Goal: Contribute content: Contribute content

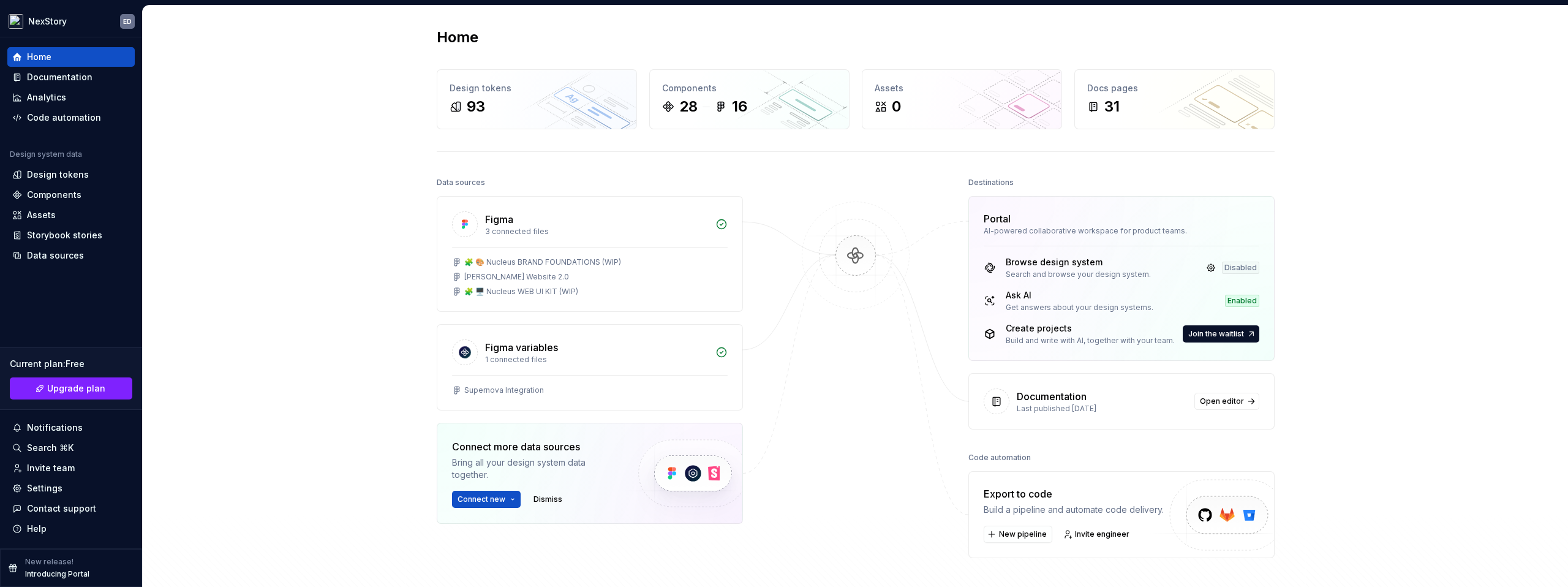
click at [1100, 383] on div "Documentation Last published 5 months ago Open editor" at bounding box center [1122, 402] width 305 height 55
click at [1059, 401] on div "Documentation" at bounding box center [1052, 396] width 70 height 15
click at [1234, 393] on link "Open editor" at bounding box center [1227, 401] width 65 height 17
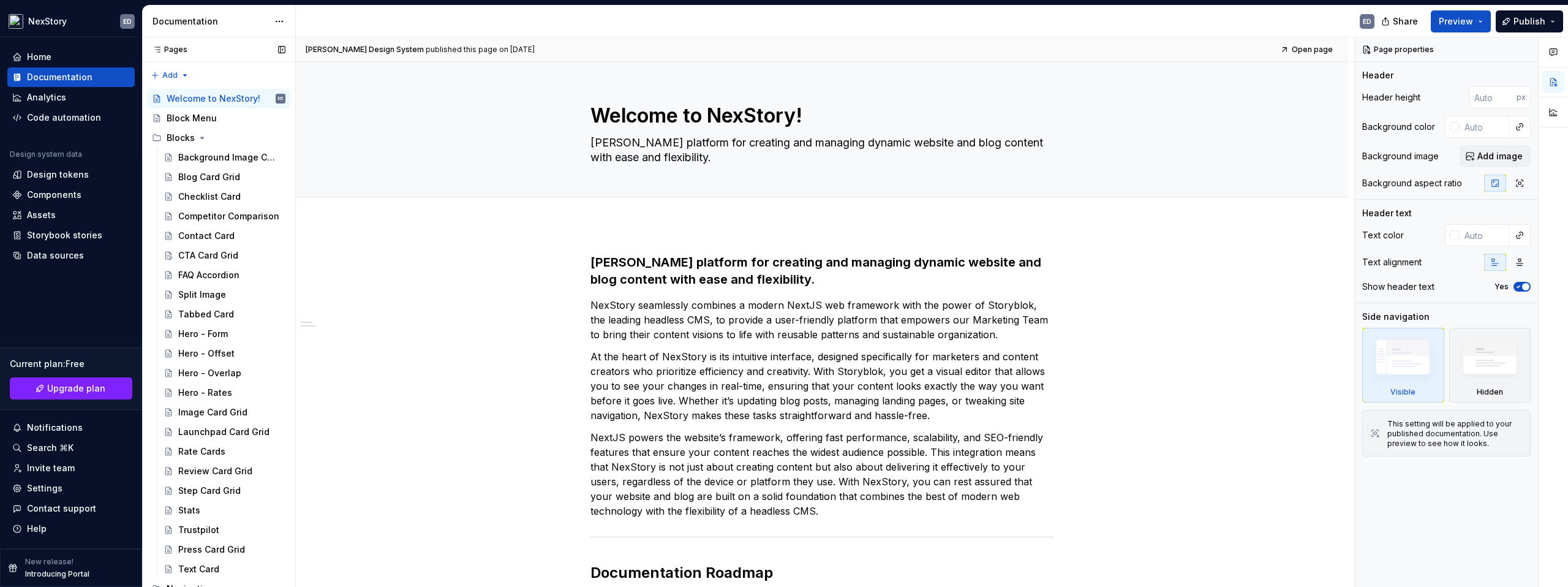
click at [171, 47] on div "Pages" at bounding box center [167, 49] width 40 height 10
click at [277, 21] on html "NexStory ED Home Documentation Analytics Code automation Design system data Des…" at bounding box center [784, 293] width 1568 height 587
click at [69, 262] on div "Data sources" at bounding box center [71, 255] width 128 height 20
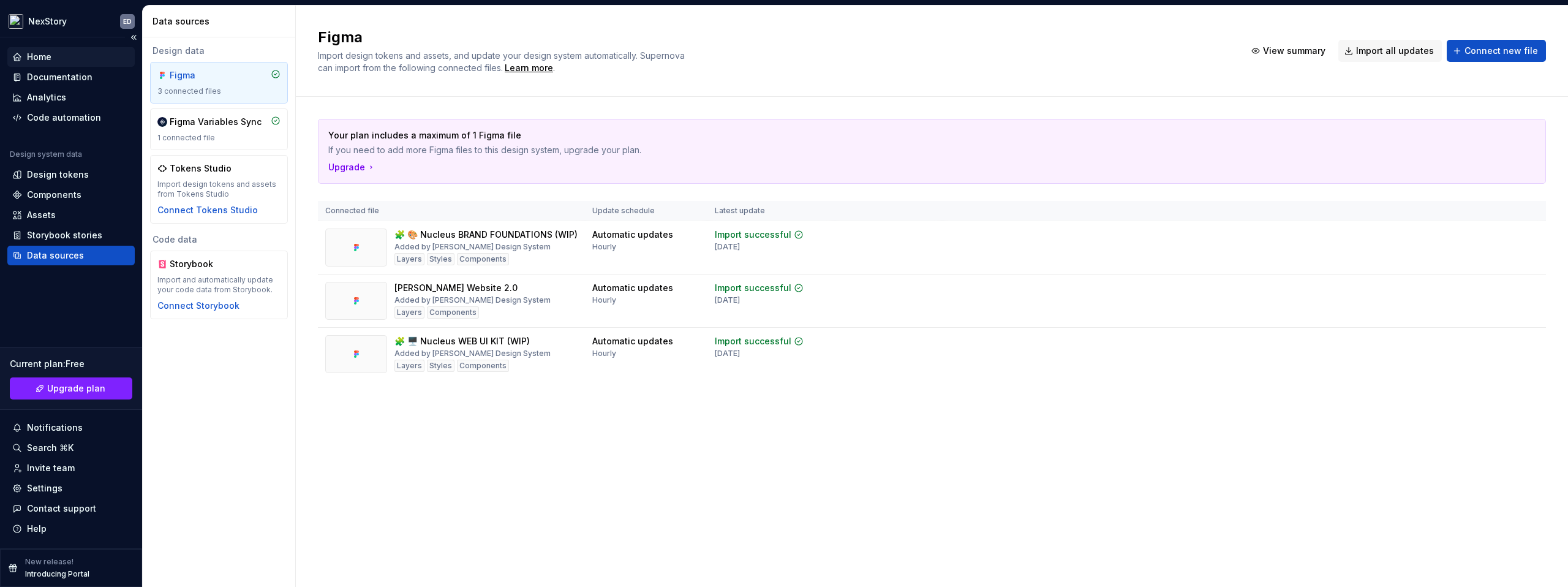
click at [58, 62] on div "Home" at bounding box center [71, 56] width 117 height 12
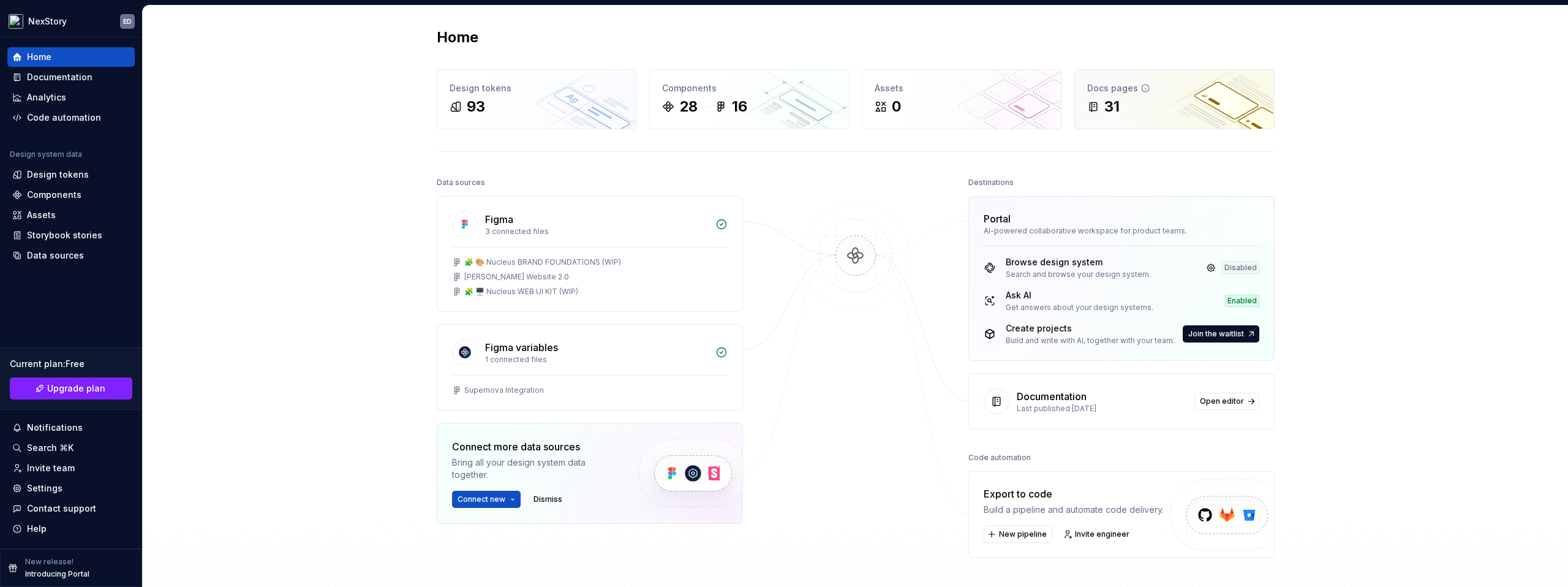
click at [1172, 104] on div "31" at bounding box center [1174, 106] width 174 height 20
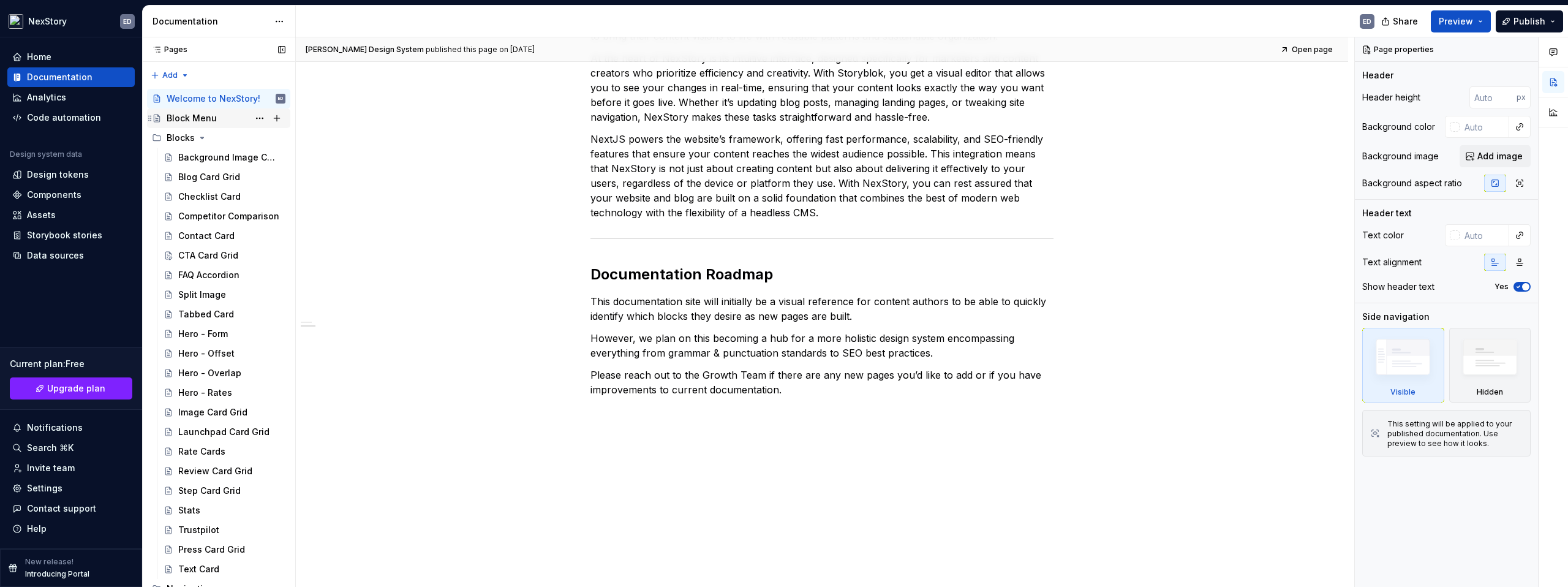
click at [198, 116] on div "Block Menu" at bounding box center [192, 118] width 50 height 12
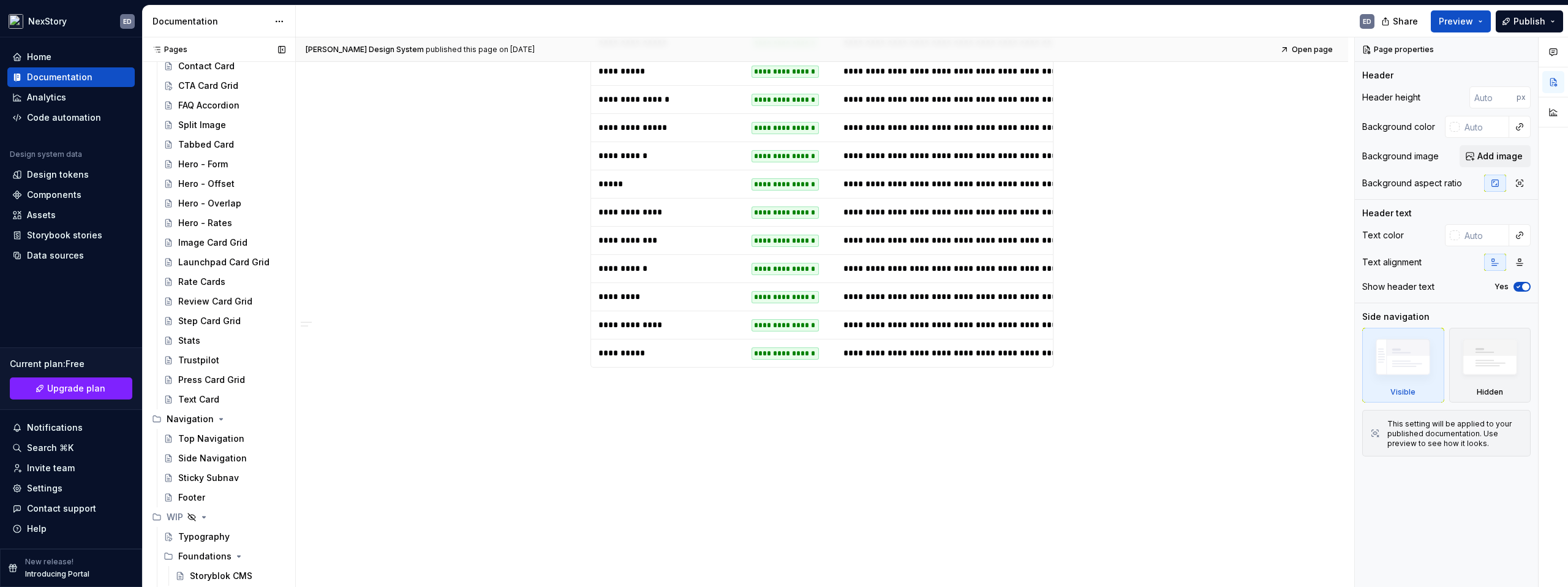
scroll to position [185, 0]
click at [210, 523] on div "Typography" at bounding box center [204, 521] width 51 height 12
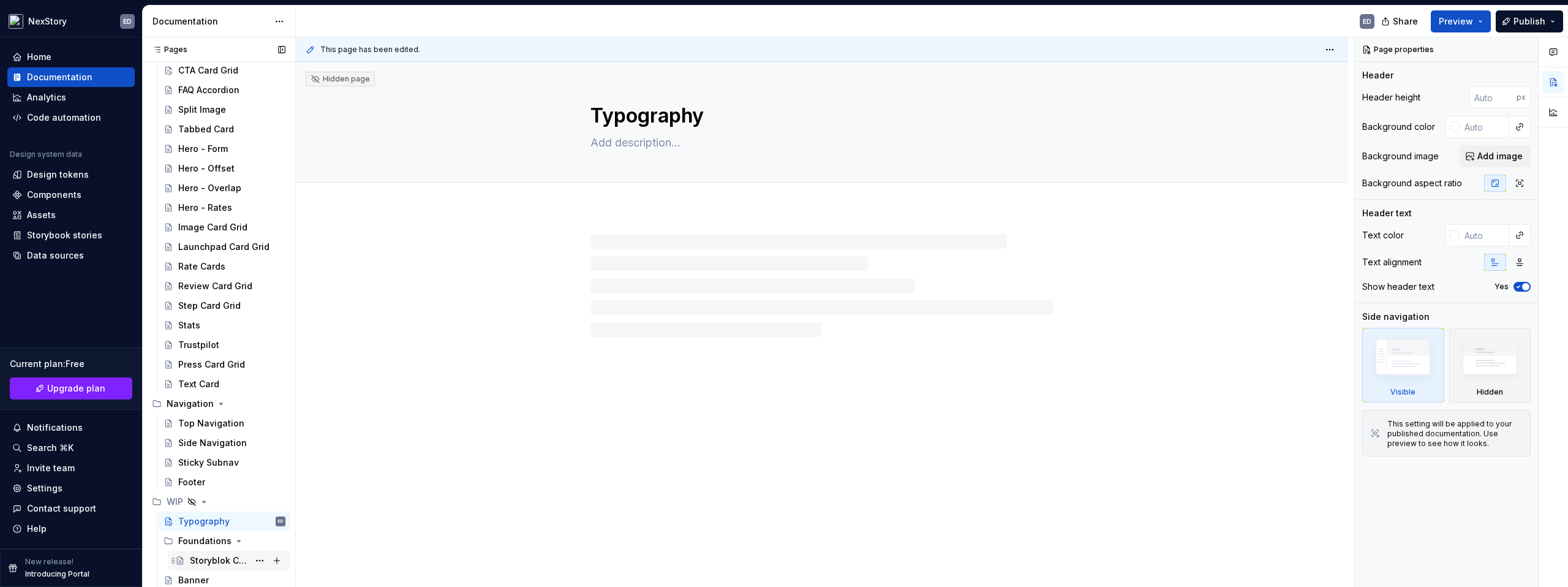
click at [219, 566] on div "Storyblok CMS" at bounding box center [219, 560] width 59 height 12
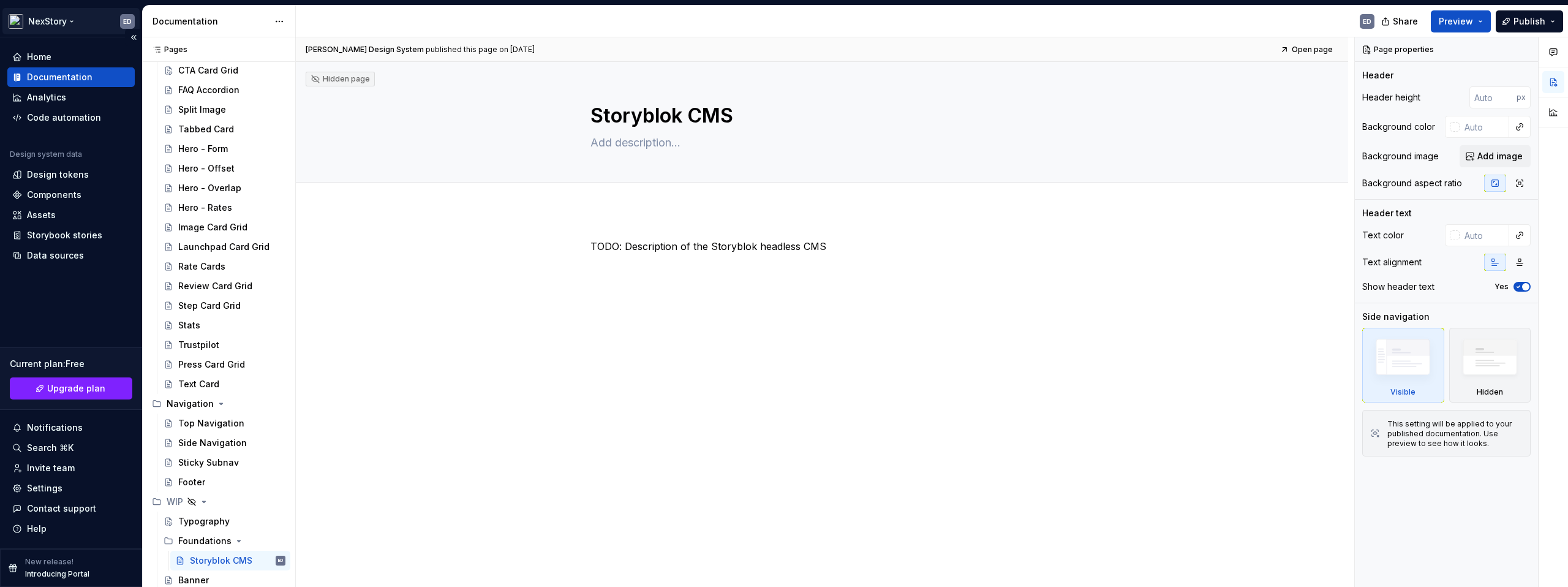
click at [131, 26] on html "NexStory ED Home Documentation Analytics Code automation Design system data Des…" at bounding box center [784, 293] width 1568 height 587
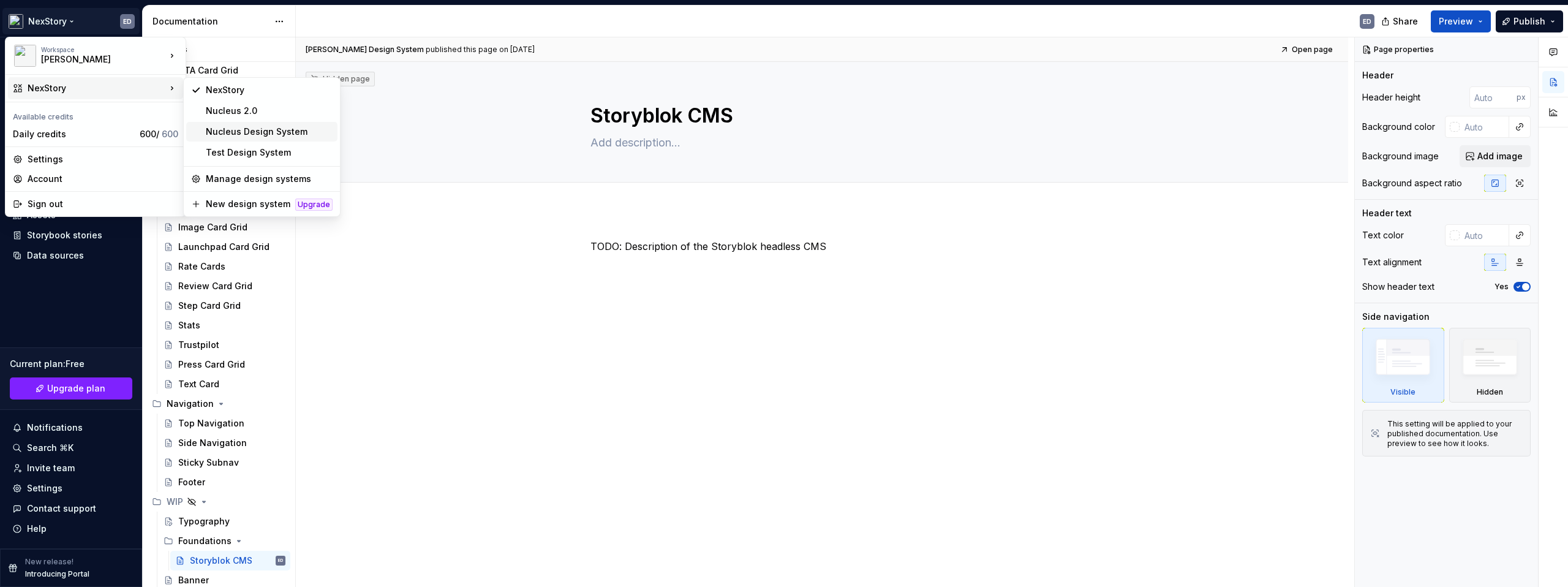
click at [284, 140] on div "Nucleus Design System" at bounding box center [262, 132] width 151 height 20
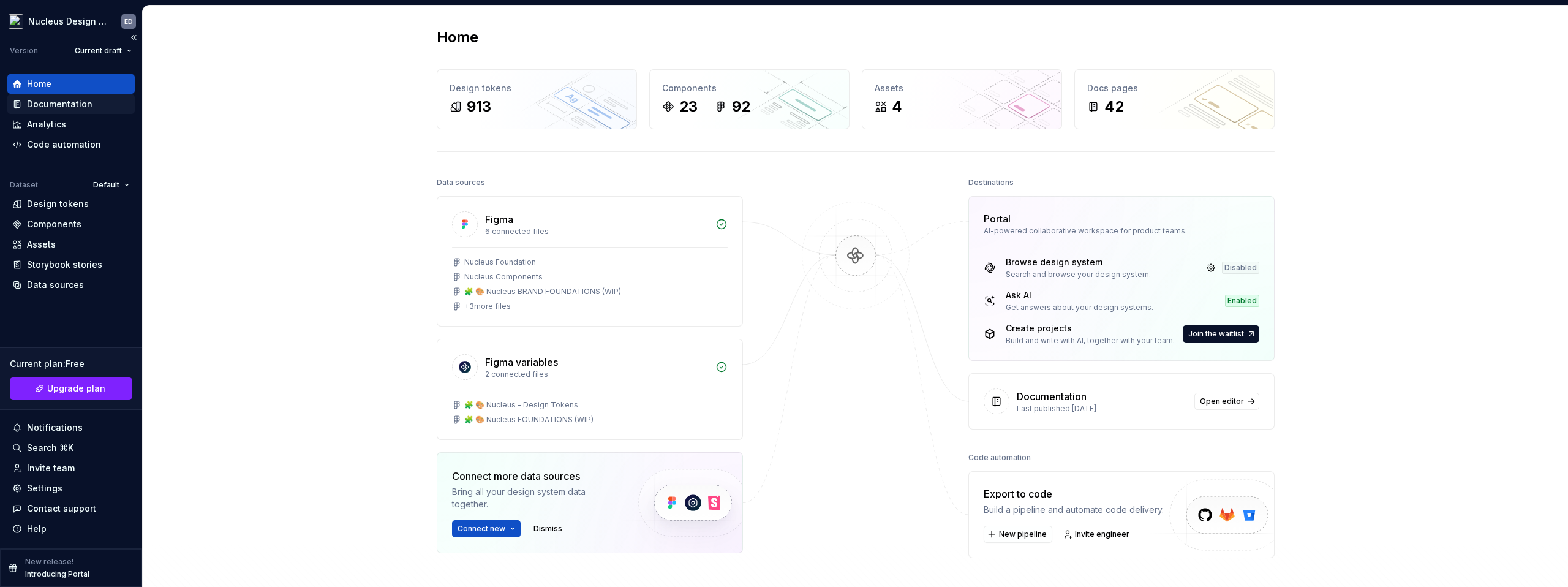
click at [58, 108] on div "Documentation" at bounding box center [60, 104] width 65 height 12
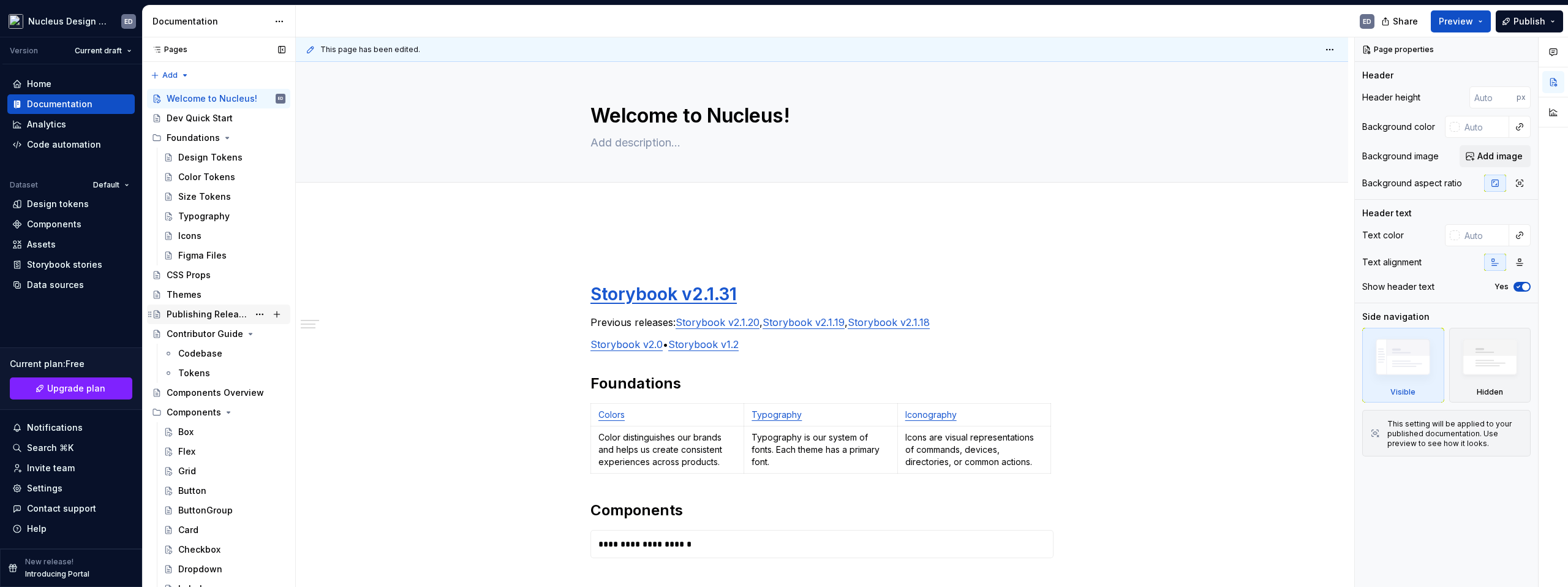
click at [217, 314] on div "Publishing Releases" at bounding box center [208, 314] width 82 height 12
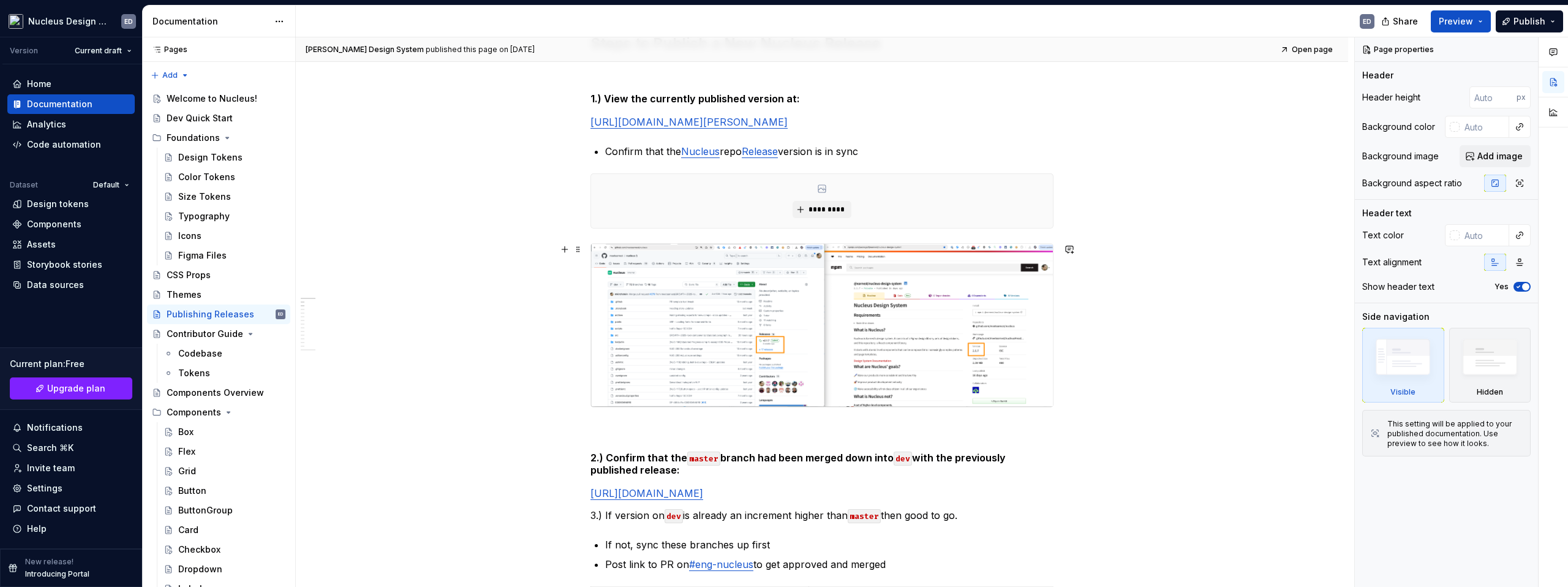
scroll to position [214, 0]
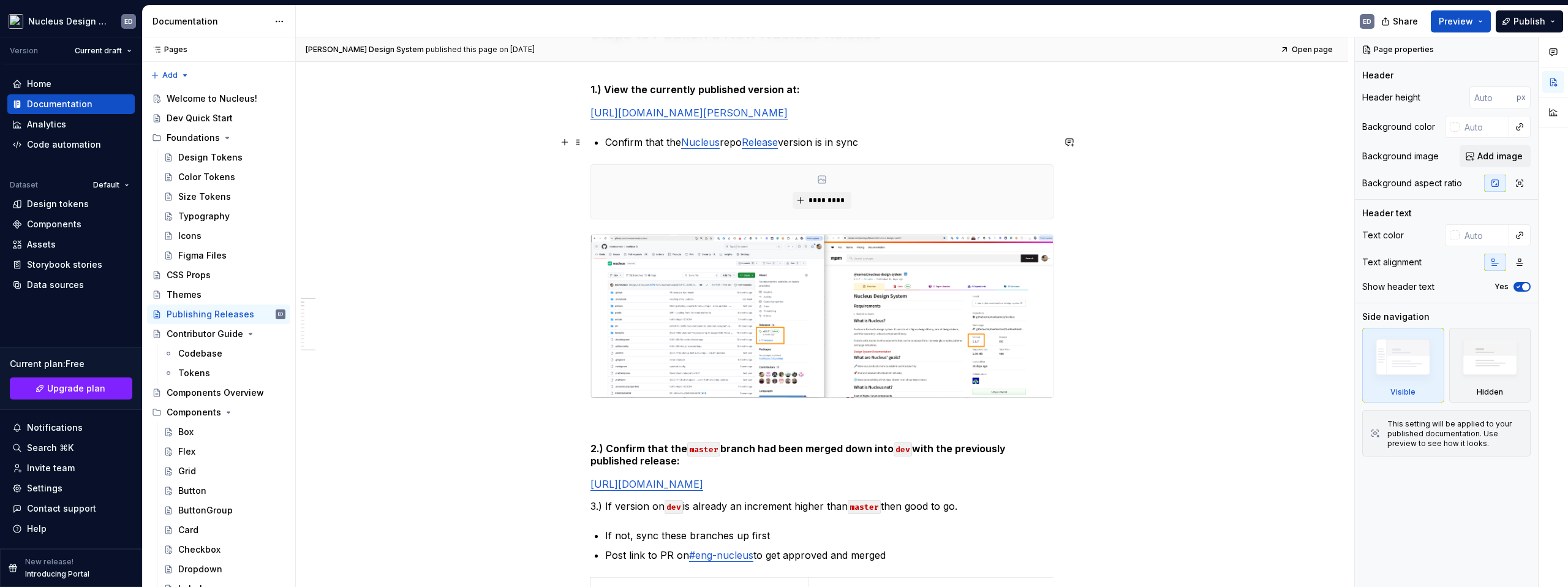
click at [707, 144] on link "Nucleus" at bounding box center [700, 142] width 38 height 12
type textarea "*"
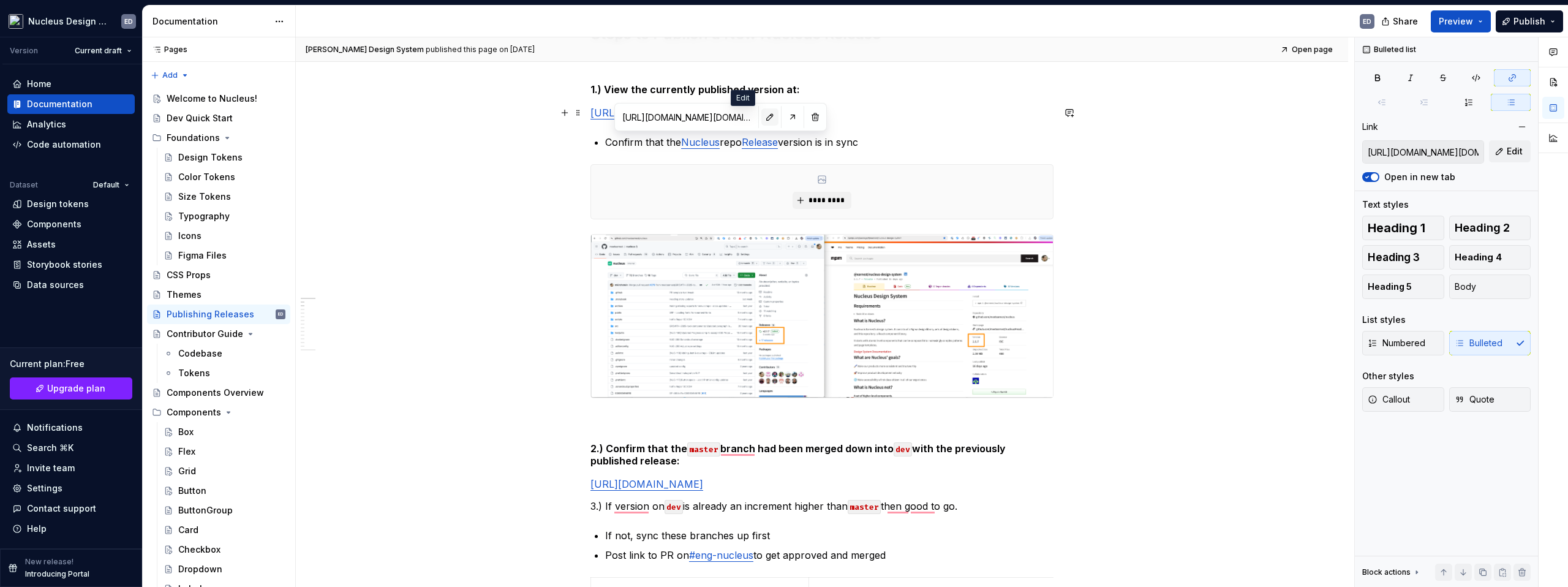
click at [761, 117] on button "button" at bounding box center [770, 117] width 17 height 17
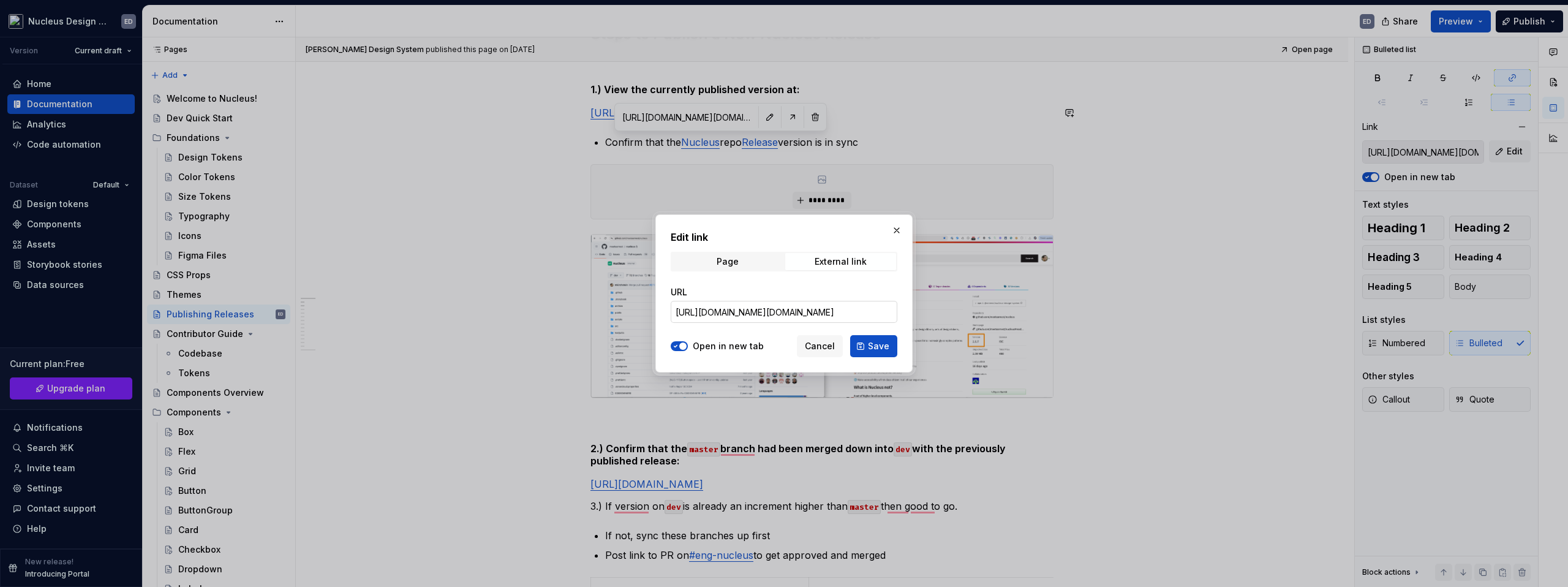
click at [800, 316] on input "https://github.com/meetearnest/nucleushttps://github.com/meetearnest/nucleus" at bounding box center [784, 312] width 226 height 22
drag, startPoint x: 809, startPoint y: 314, endPoint x: 931, endPoint y: 316, distance: 122.0
click at [931, 316] on div "Edit link Page External link URL https://github.com/meetearnest/nucleushttps://…" at bounding box center [784, 293] width 1568 height 587
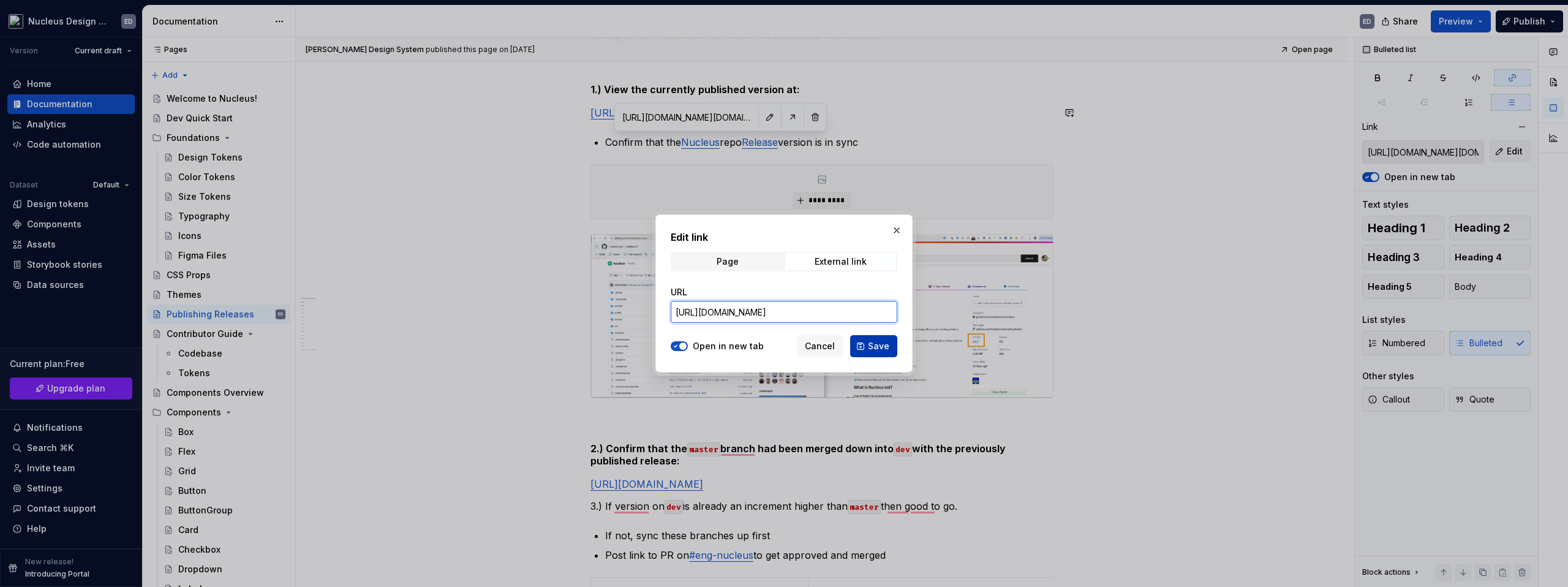
type input "https://github.com/meetearnest/nucleus"
click at [865, 344] on button "Save" at bounding box center [874, 346] width 47 height 22
type input "https://github.com/meetearnest/nucleus"
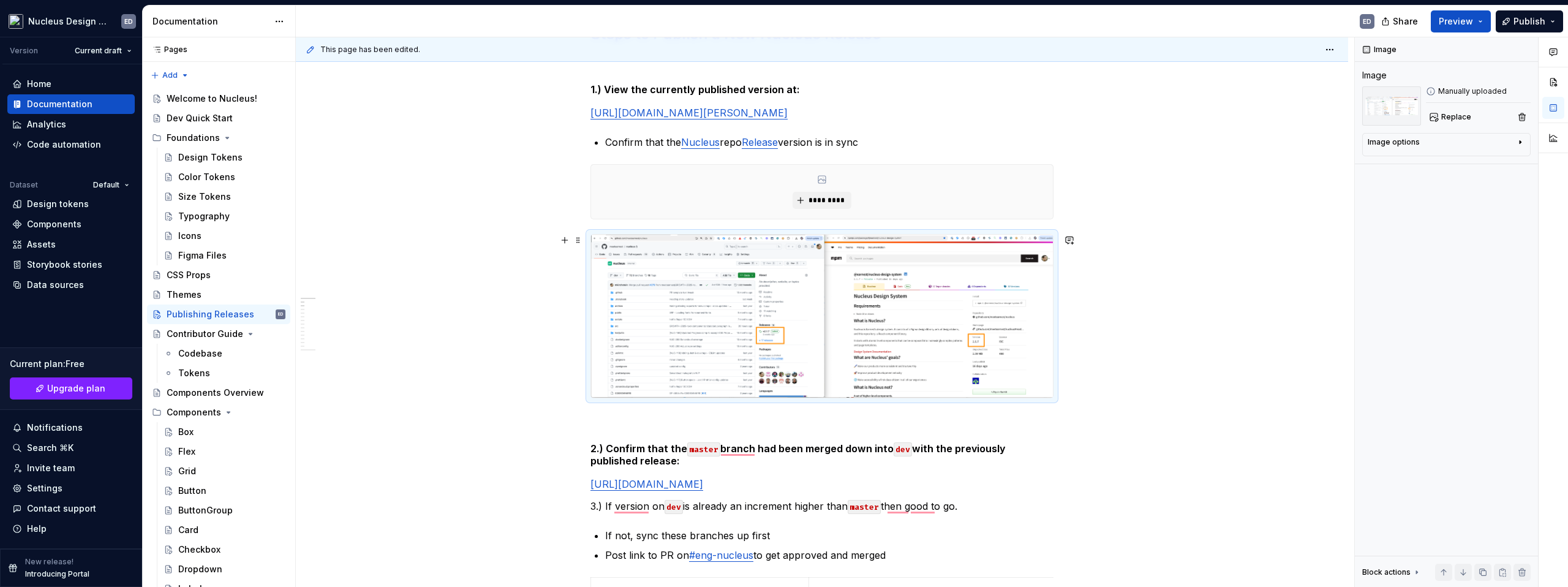
scroll to position [231, 0]
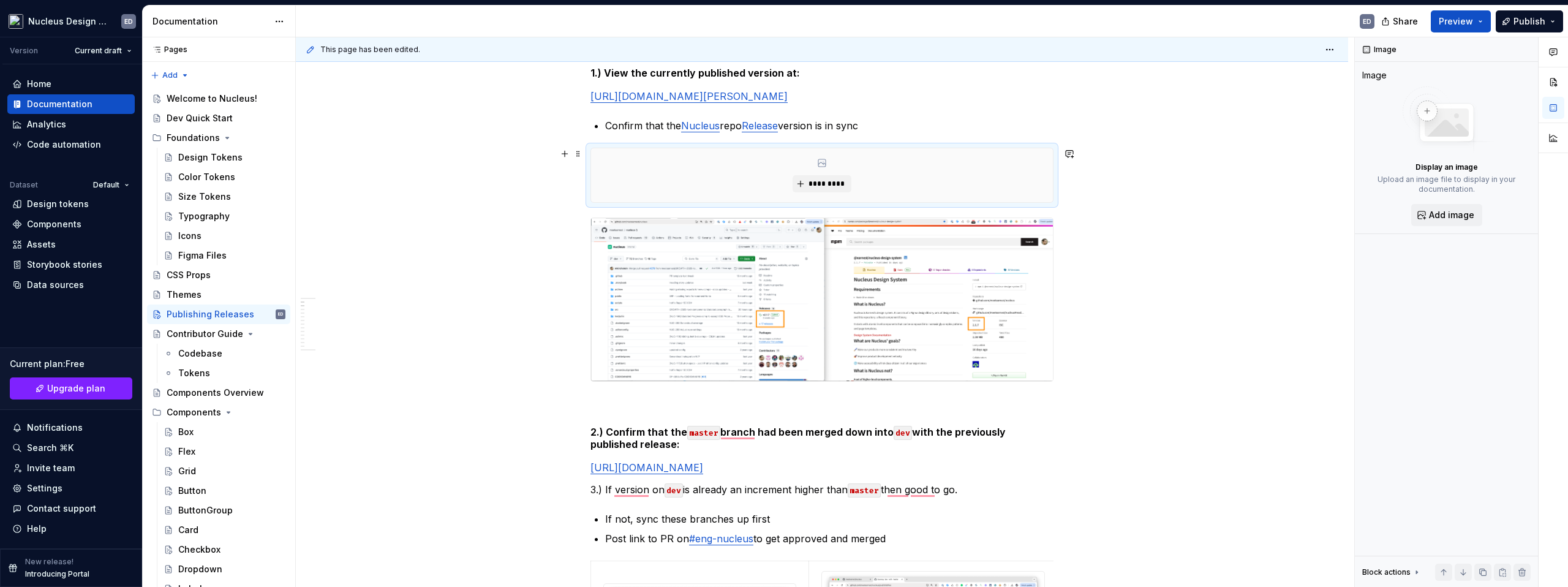
click at [686, 169] on div "*********" at bounding box center [822, 175] width 462 height 54
type textarea "*"
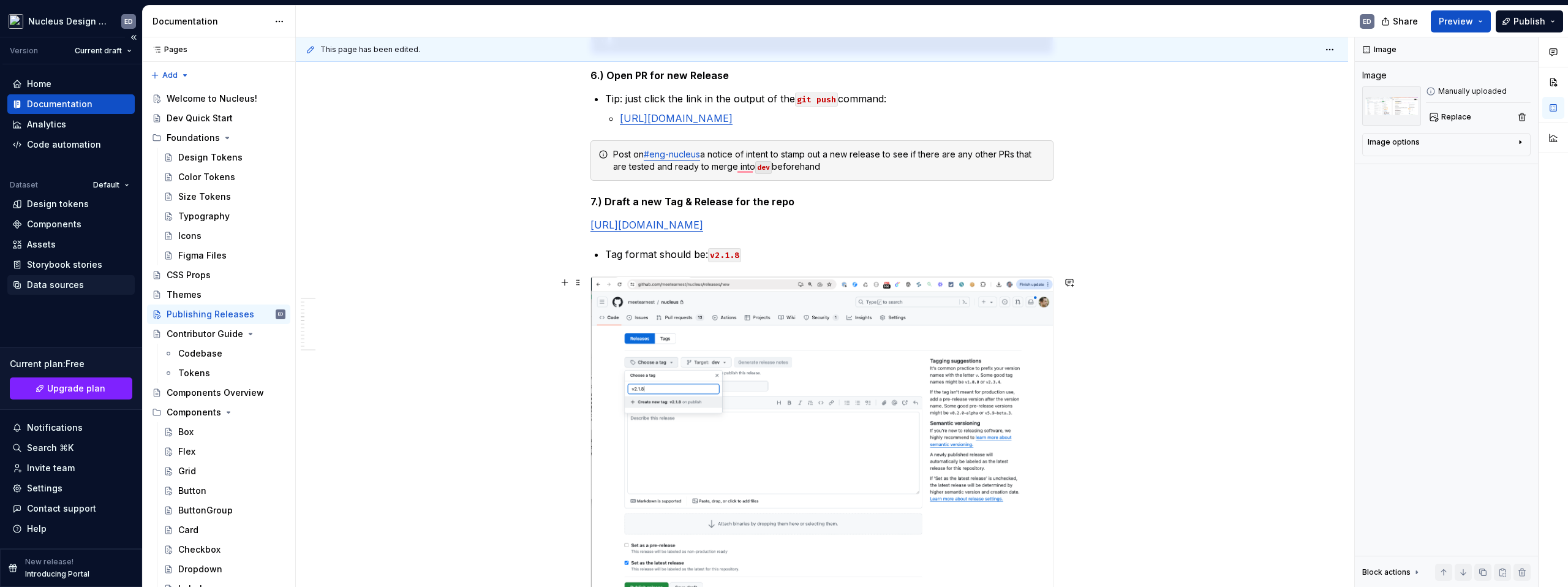
scroll to position [0, 0]
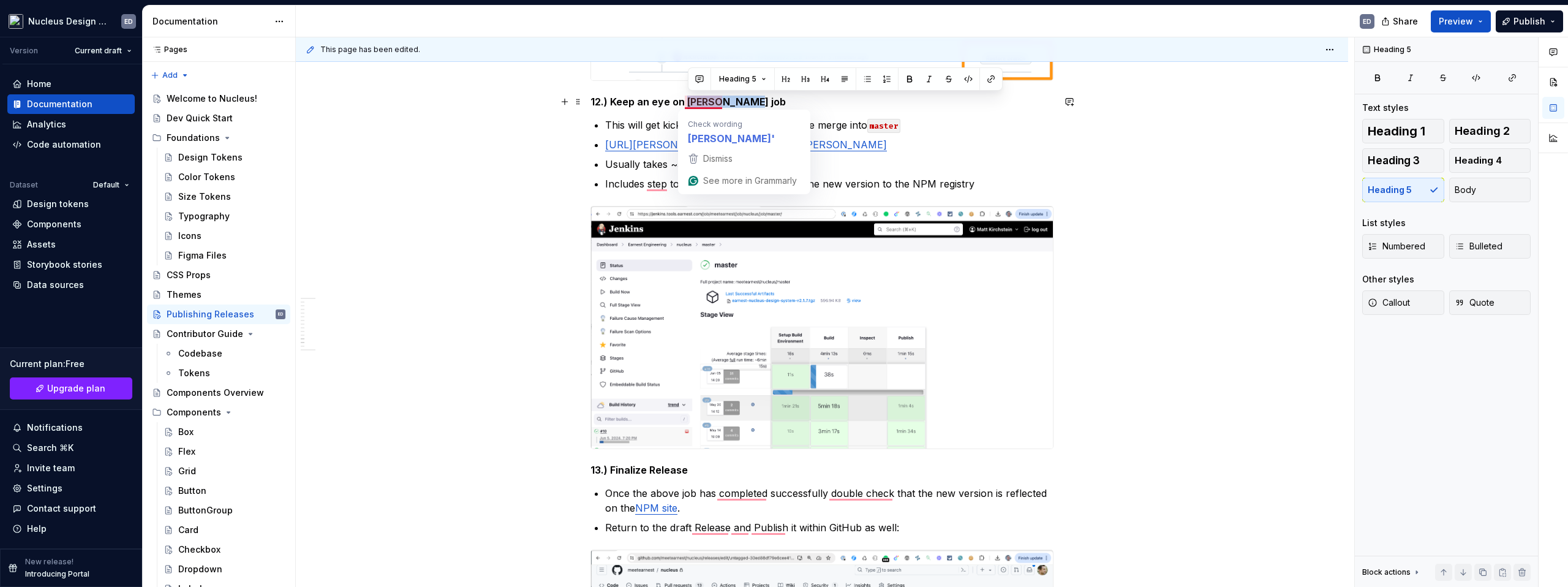
drag, startPoint x: 756, startPoint y: 103, endPoint x: 690, endPoint y: 105, distance: 66.0
click at [690, 105] on h5 "12.) Keep an eye on Jenkins job" at bounding box center [822, 101] width 463 height 12
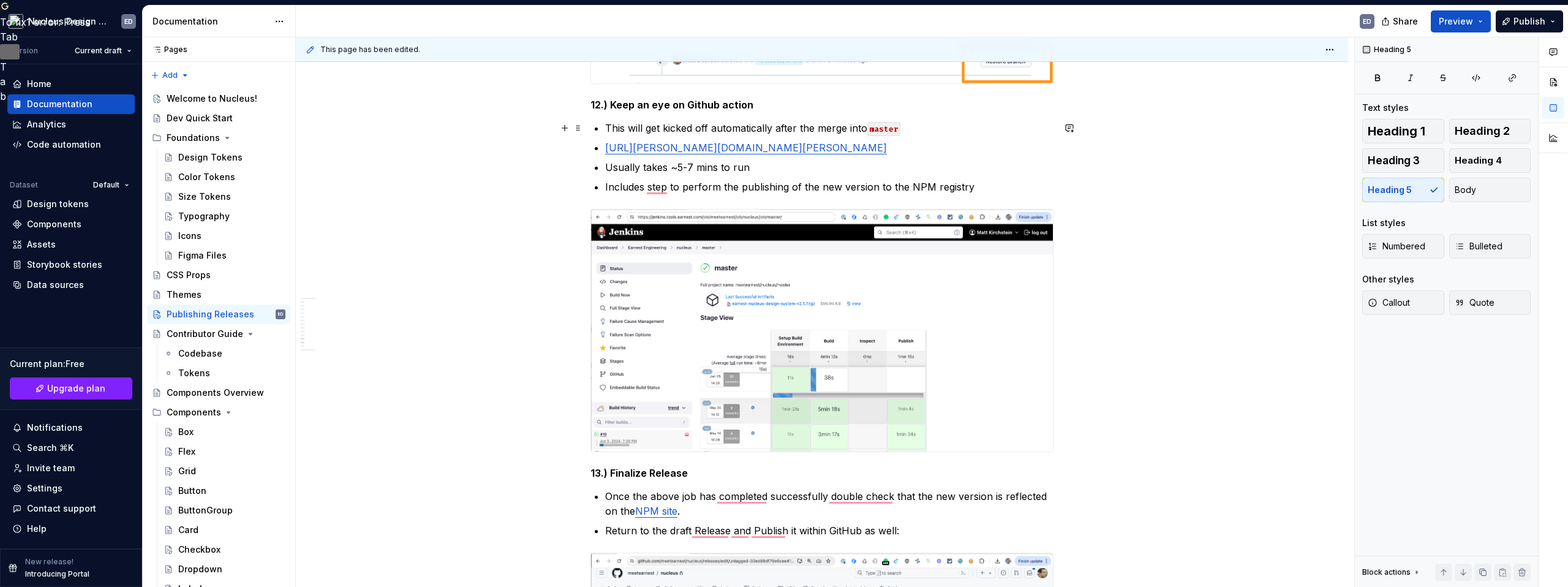
type textarea "*"
click at [831, 132] on p "This will get kicked off automatically after the merge into master" at bounding box center [829, 128] width 448 height 15
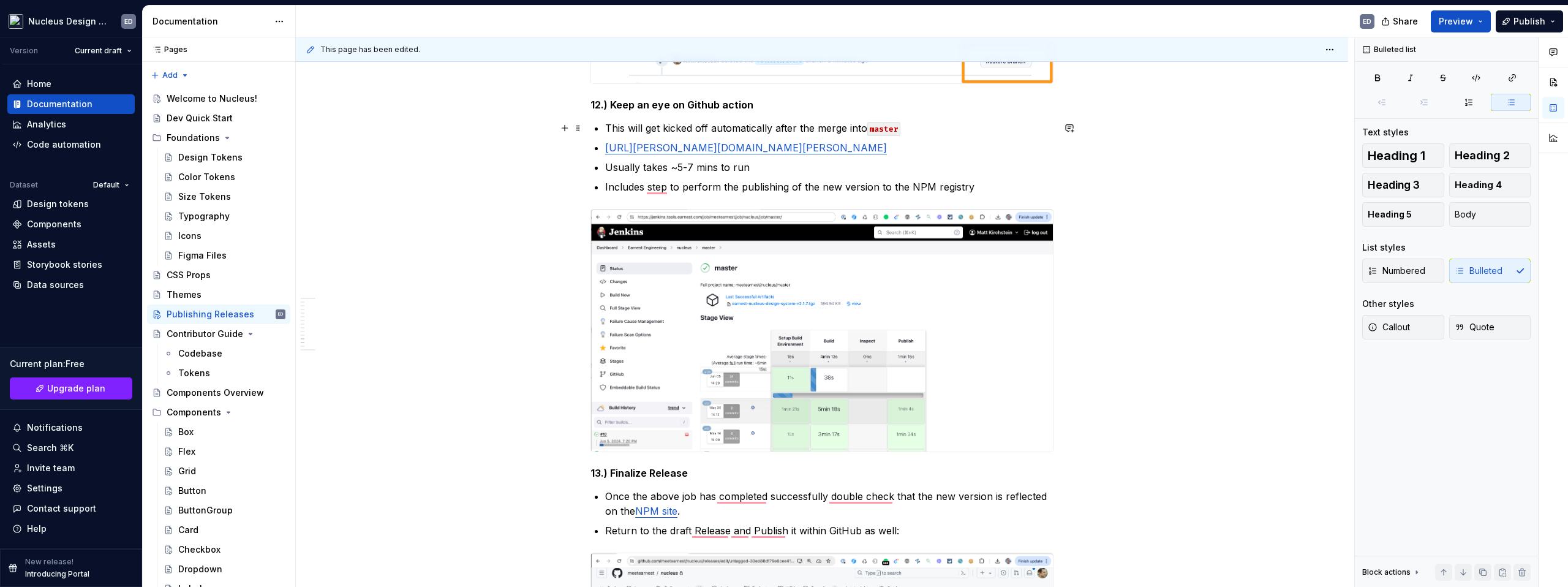
click at [930, 134] on p "This will get kicked off automatically after the merge into master" at bounding box center [829, 128] width 448 height 15
click at [986, 153] on p "https://jenkins.tools.earnest.com/job/meetearnest/job/nucleus/job/master/" at bounding box center [829, 148] width 448 height 15
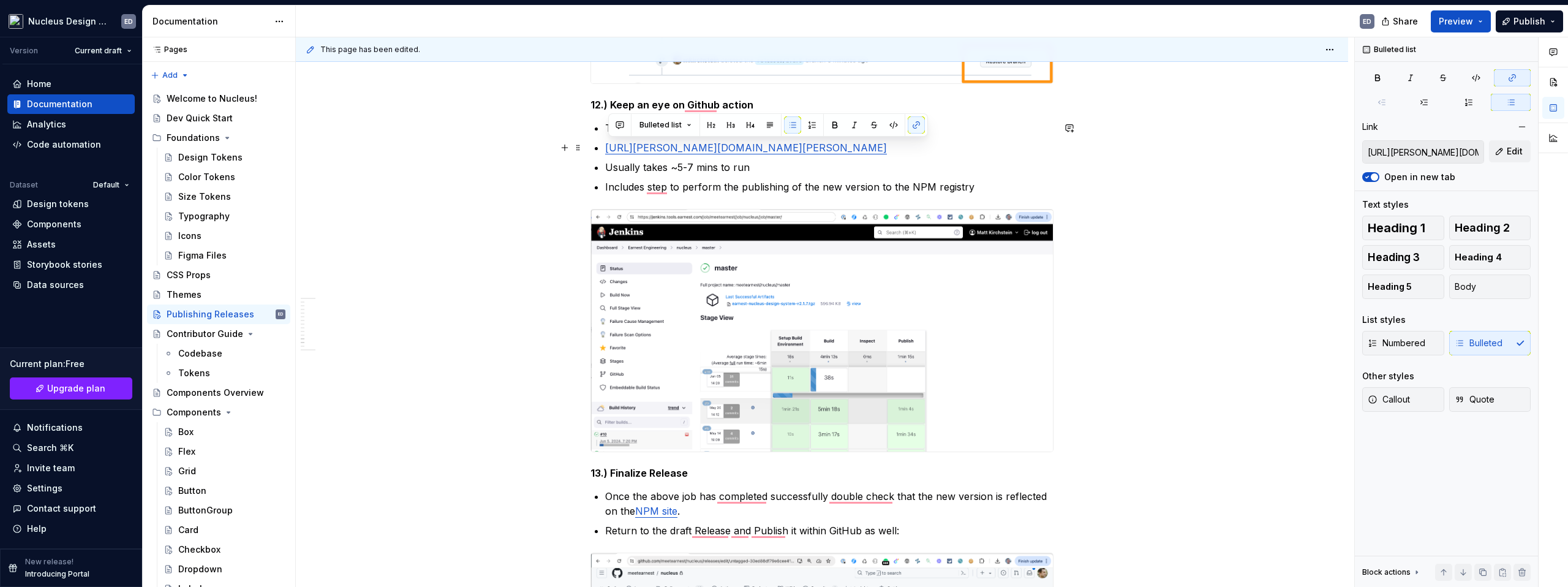
drag, startPoint x: 963, startPoint y: 148, endPoint x: 609, endPoint y: 148, distance: 354.0
click at [609, 148] on p "https://jenkins.tools.earnest.com/job/meetearnest/job/nucleus/job/master/" at bounding box center [829, 148] width 448 height 15
type input "https://github.com/meetearnest/nucleus/actions?query=branch%3Amaster"
click at [661, 149] on link "https://jenkins.tools.earnest.com/job/meetearnest/job/nucleus/job/master/" at bounding box center [746, 148] width 282 height 12
click at [715, 126] on button "button" at bounding box center [723, 123] width 17 height 17
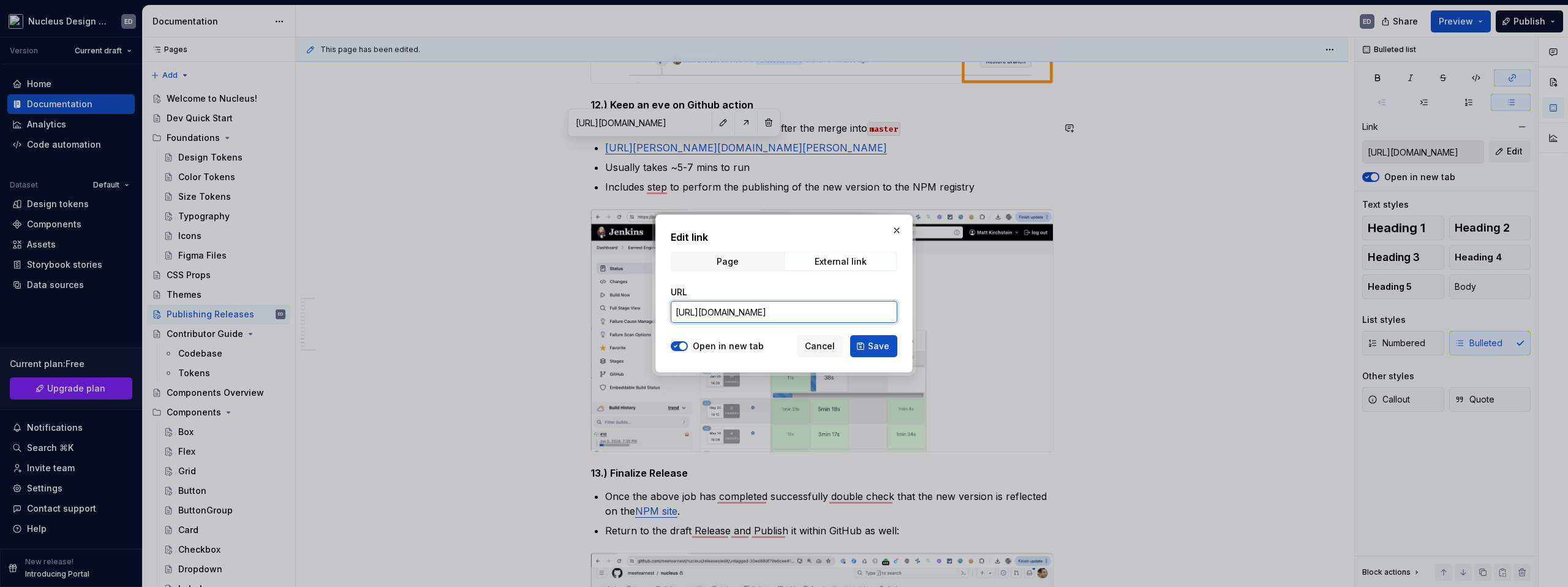
click at [771, 315] on input "https://github.com/meetearnest/nucleus/actions?query=branch%3Amaster" at bounding box center [784, 312] width 226 height 22
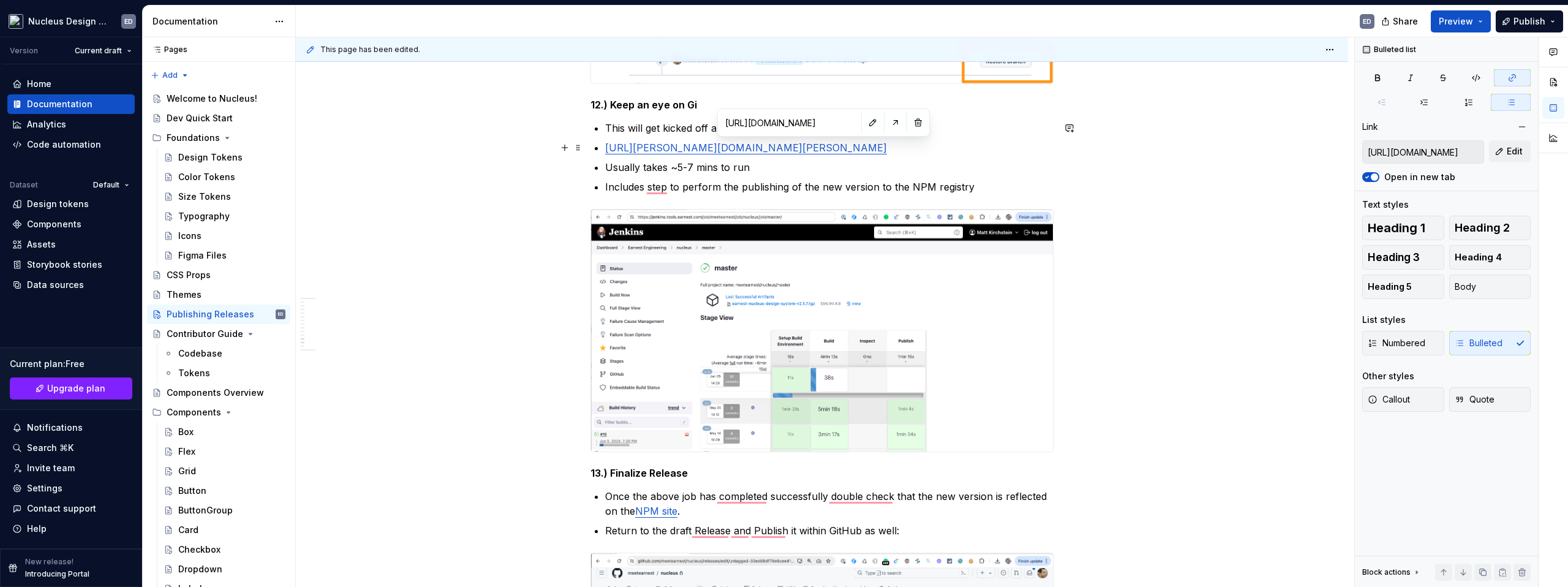
click at [808, 146] on link "https://jenkins.tools.earnest.com/job/meetearnest/job/nucleus/job/master/" at bounding box center [746, 148] width 282 height 12
click at [864, 125] on button "button" at bounding box center [873, 123] width 17 height 17
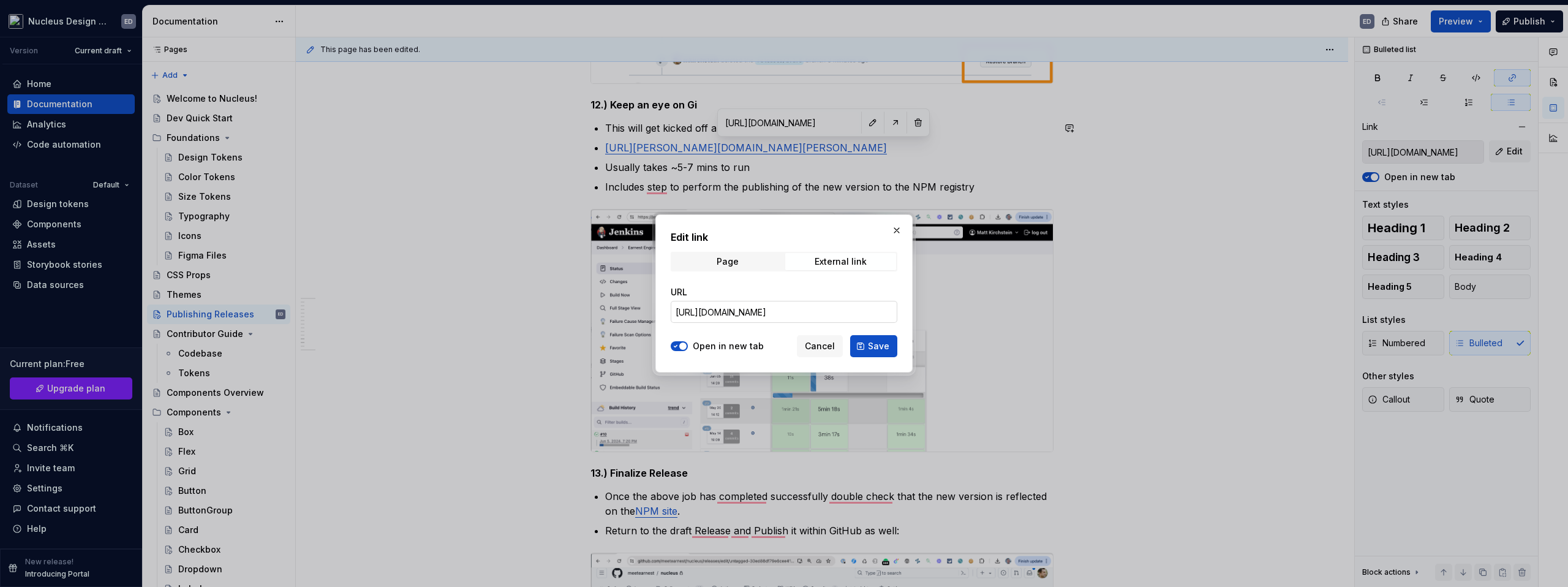
click at [804, 313] on input "https://github.com/meetearnest/nucleus/actions?query=branch%3Amaster" at bounding box center [784, 312] width 226 height 22
click at [882, 347] on span "Save" at bounding box center [879, 346] width 21 height 12
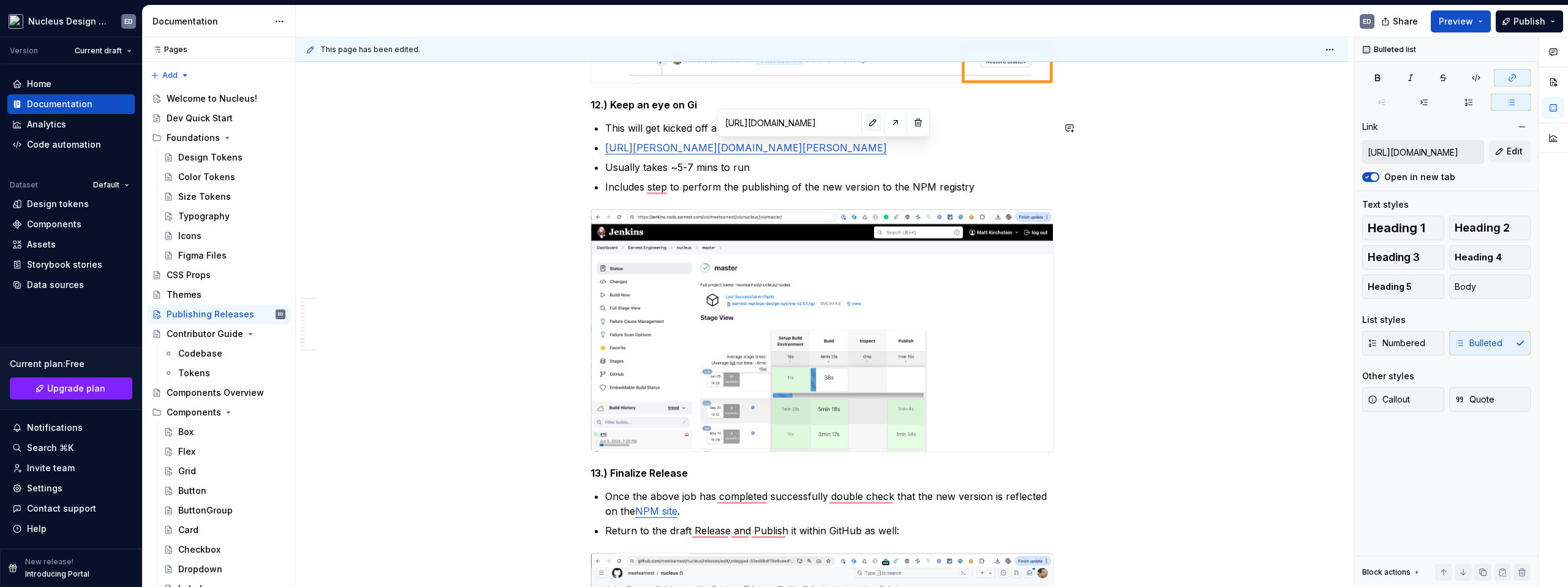
click at [864, 123] on button "button" at bounding box center [873, 123] width 17 height 17
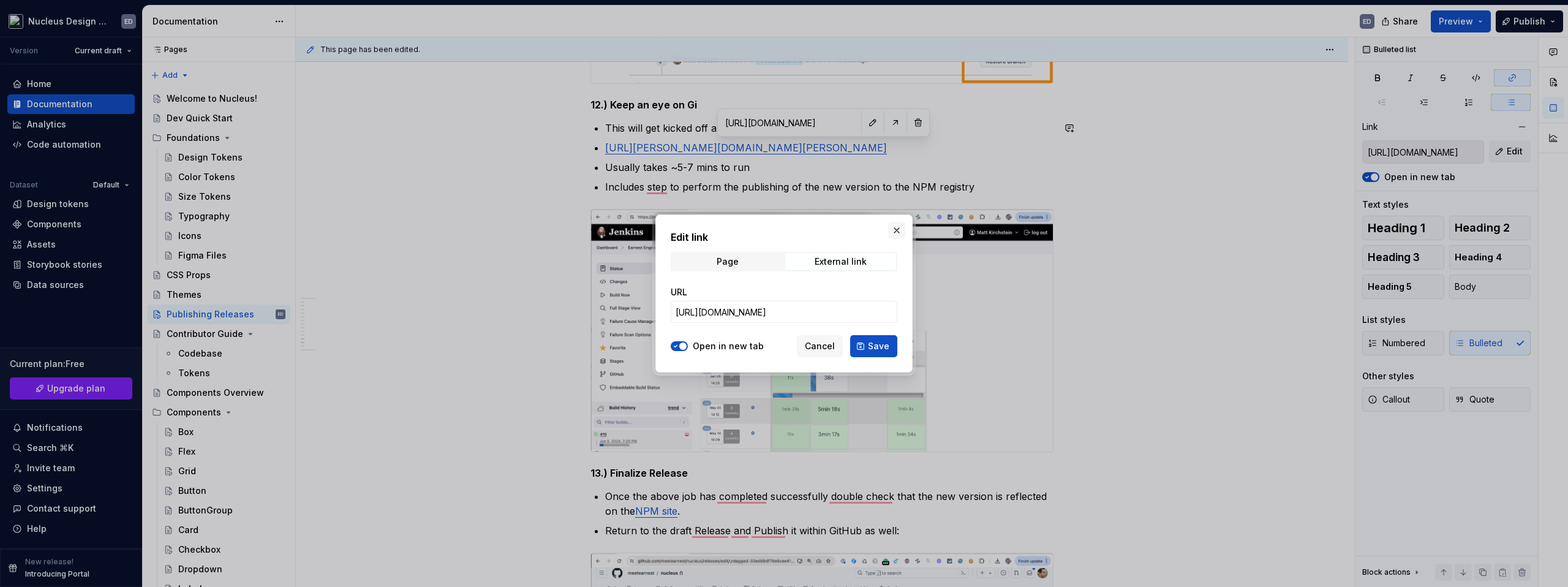
click at [896, 233] on button "button" at bounding box center [897, 230] width 17 height 17
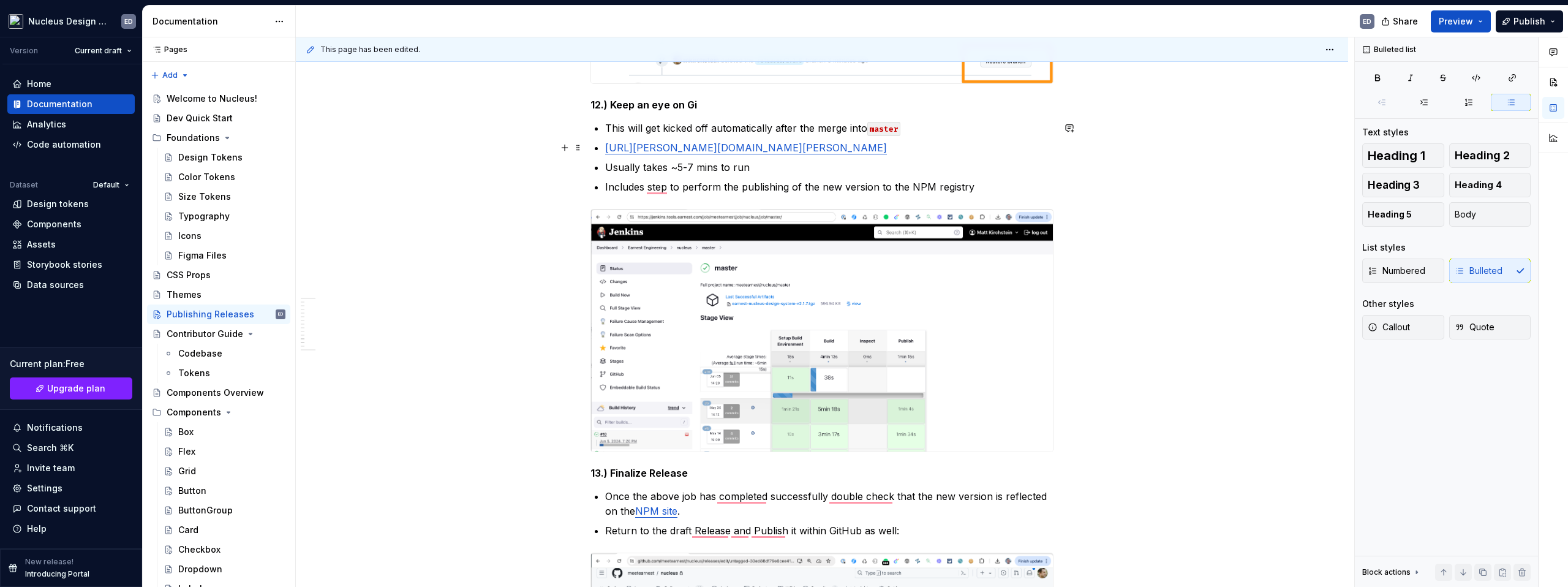
click at [964, 149] on p "https://jenkins.tools.earnest.com/job/meetearnest/job/nucleus/job/master/" at bounding box center [829, 148] width 448 height 15
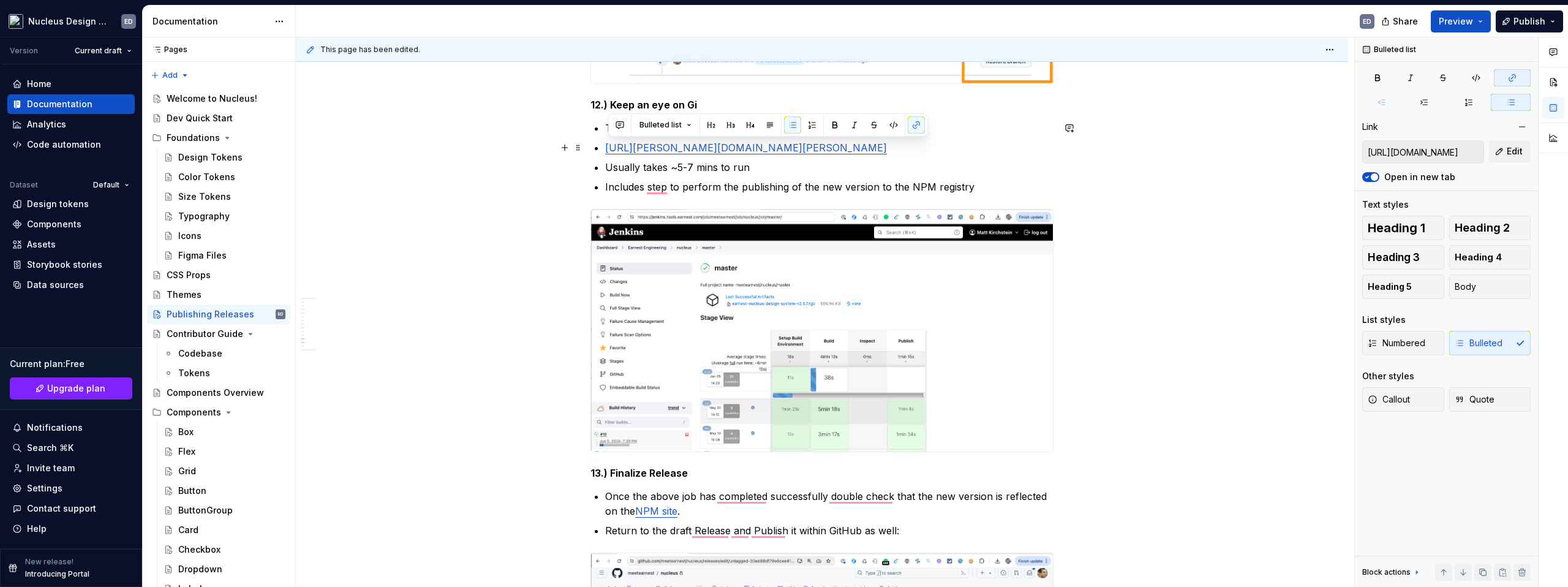
drag, startPoint x: 957, startPoint y: 149, endPoint x: 609, endPoint y: 148, distance: 348.0
click at [609, 148] on p "https://jenkins.tools.earnest.com/job/meetearnest/job/nucleus/job/master/" at bounding box center [829, 148] width 448 height 15
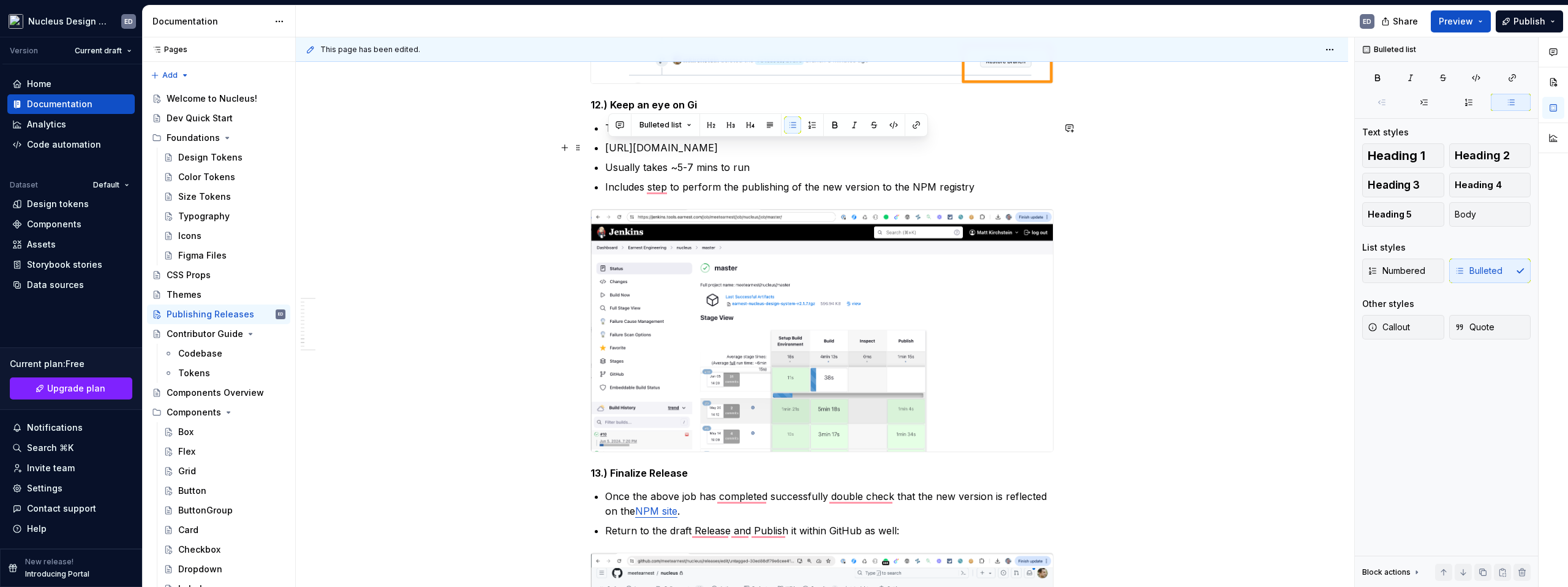
drag, startPoint x: 959, startPoint y: 147, endPoint x: 607, endPoint y: 144, distance: 352.0
click at [920, 128] on button "button" at bounding box center [916, 124] width 17 height 17
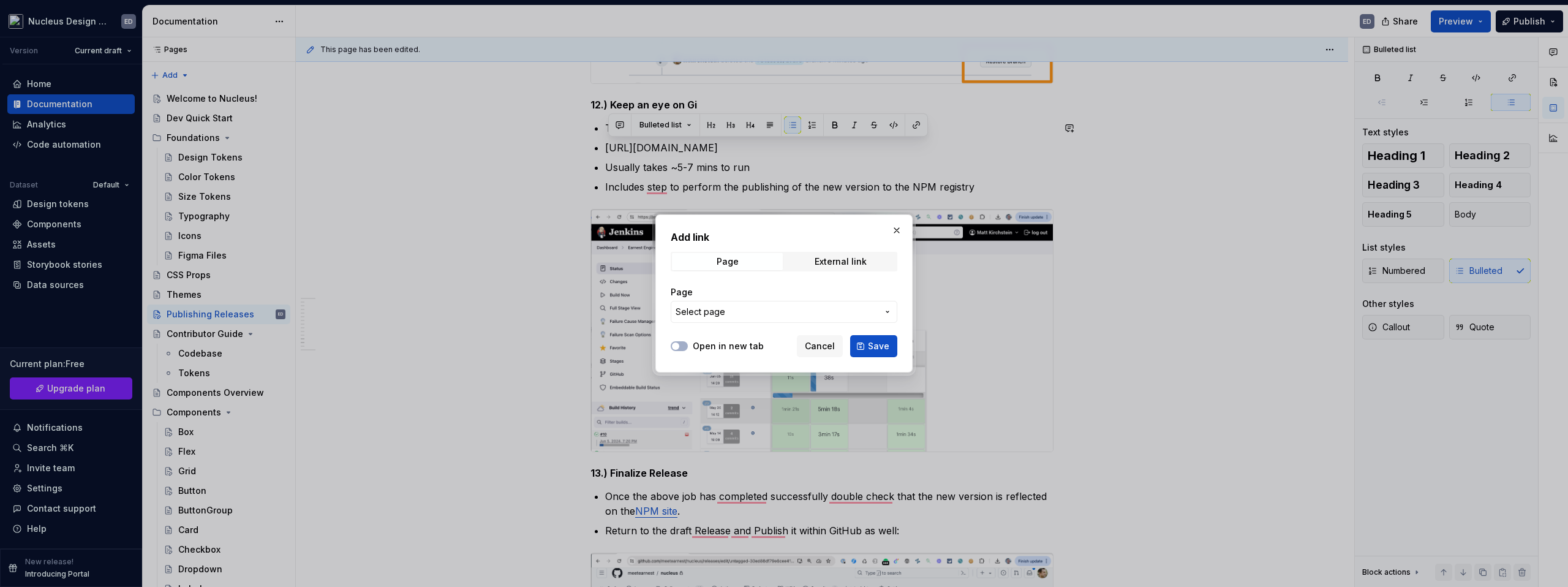
click at [836, 271] on div "Page External link" at bounding box center [784, 262] width 226 height 20
click at [834, 263] on div "External link" at bounding box center [840, 261] width 52 height 10
click at [786, 316] on input "URL" at bounding box center [784, 312] width 226 height 22
paste input "https://github.com/meetearnest/nucleus/actions?query=branch%3Amaster"
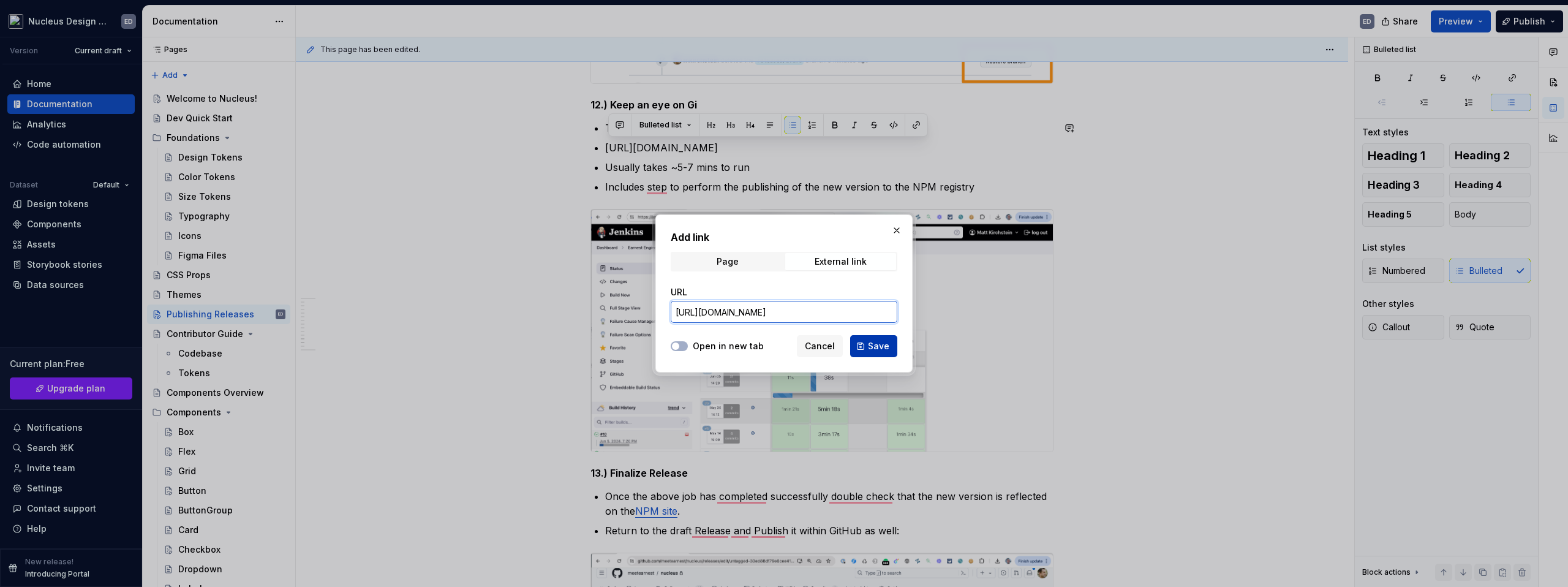
type input "https://github.com/meetearnest/nucleus/actions?query=branch%3Amaster"
click at [875, 353] on button "Save" at bounding box center [874, 346] width 47 height 22
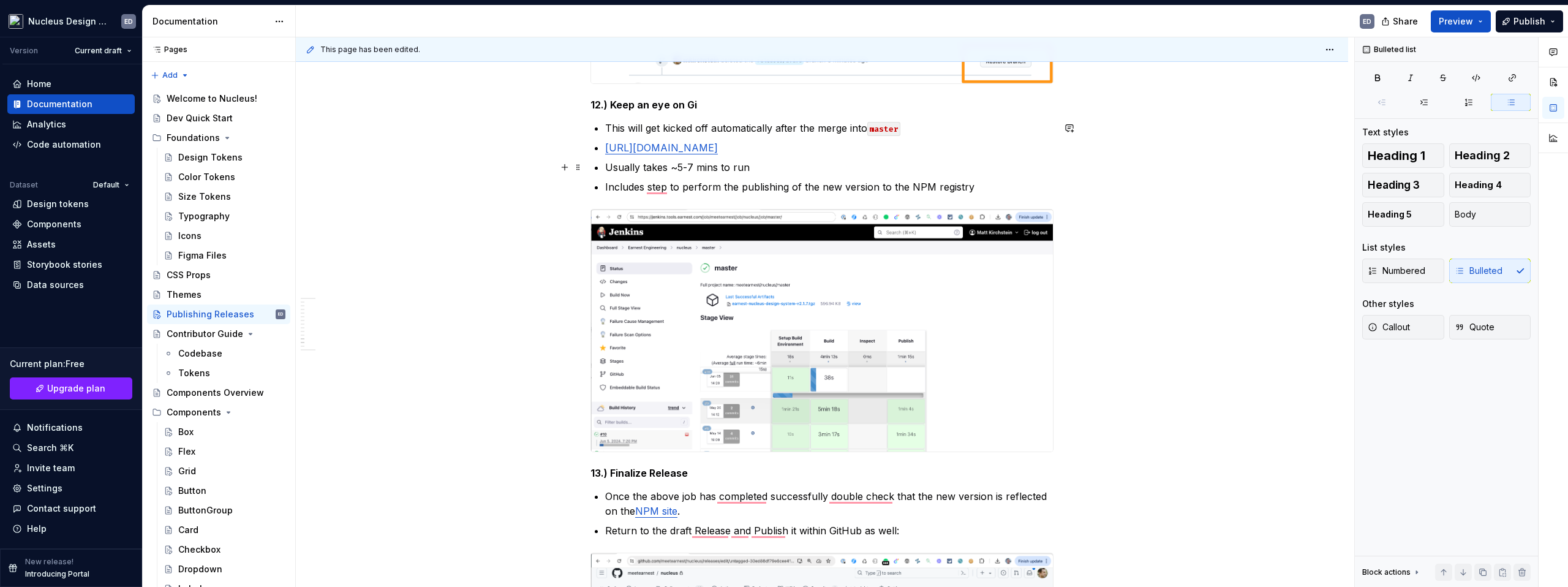
click at [784, 174] on ul "This will get kicked off automatically after the merge into master https://gith…" at bounding box center [829, 157] width 448 height 74
click at [999, 192] on p "Includes step to perform the publishing of the new version to the NPM registry" at bounding box center [829, 187] width 448 height 15
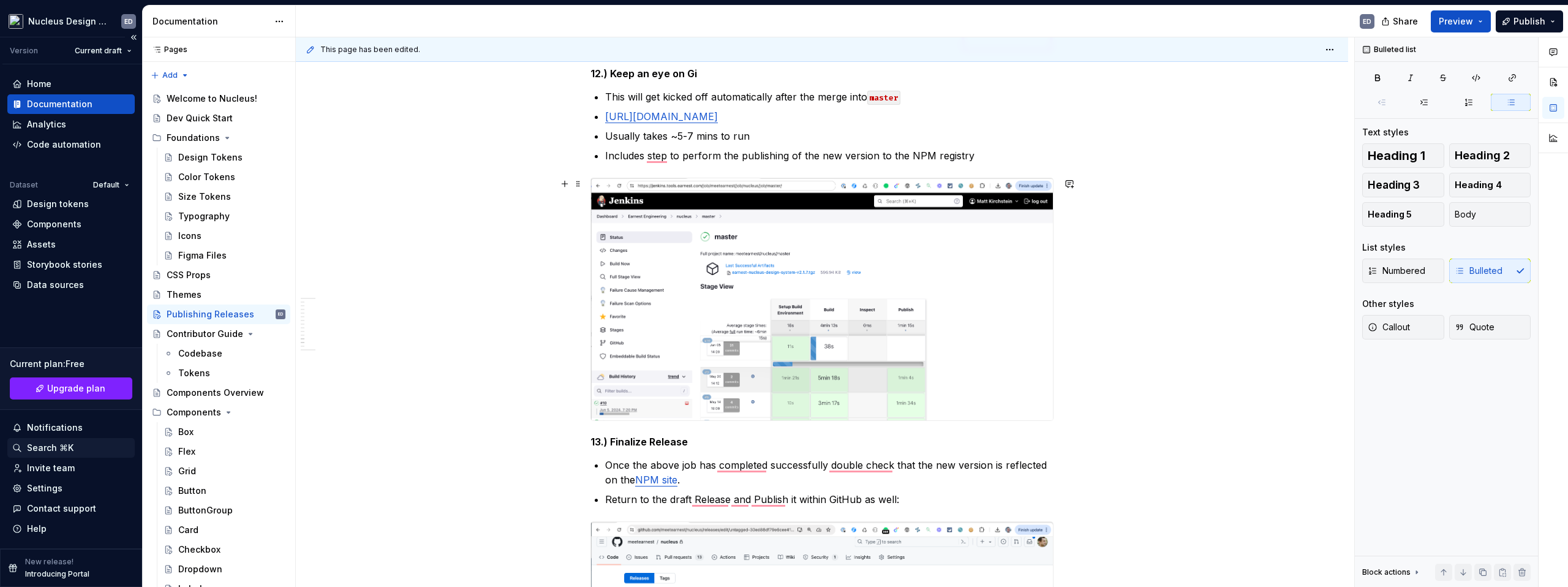
scroll to position [3262, 0]
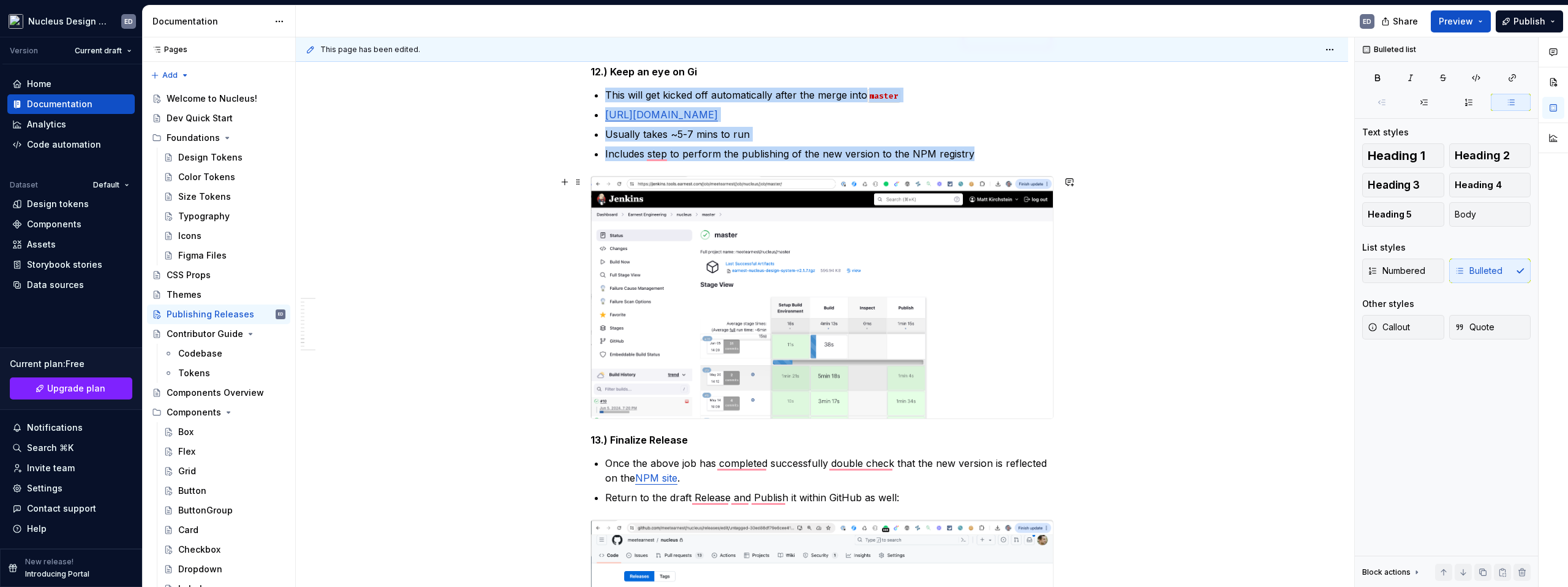
click at [955, 311] on img "To enrich screen reader interactions, please activate Accessibility in Grammarl…" at bounding box center [822, 297] width 462 height 242
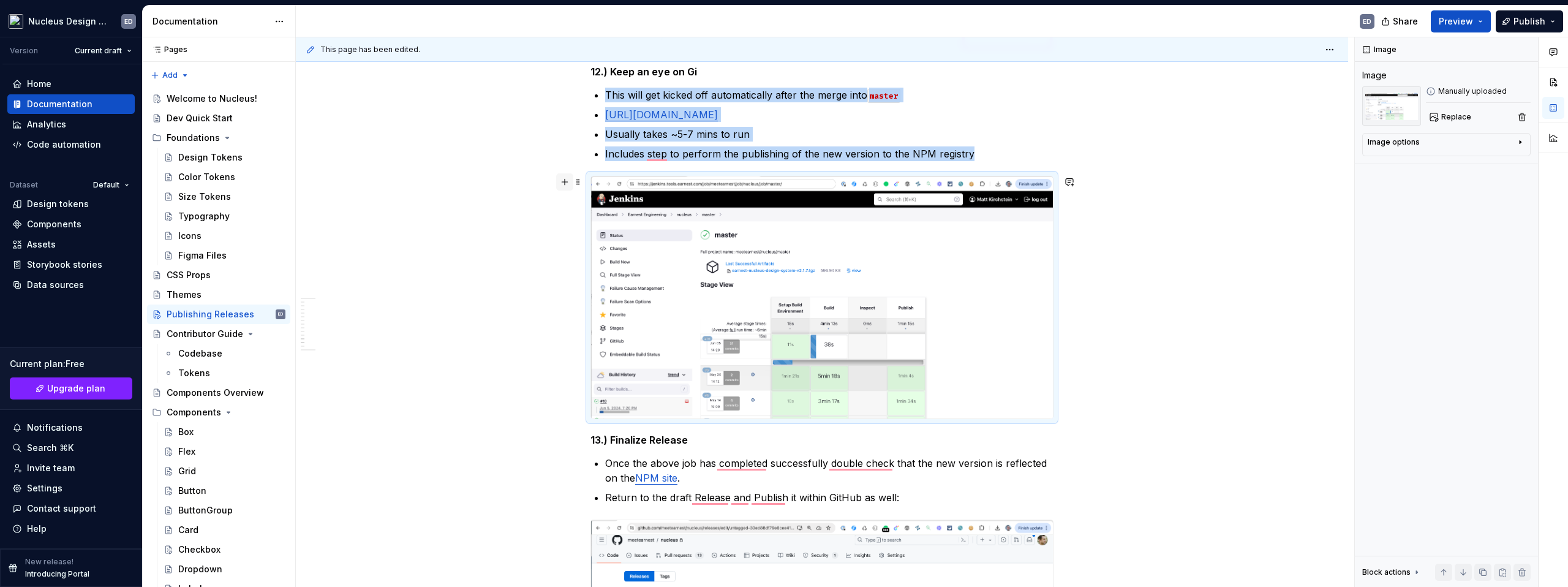
click at [567, 182] on button "button" at bounding box center [564, 182] width 17 height 17
click at [991, 359] on img "To enrich screen reader interactions, please activate Accessibility in Grammarl…" at bounding box center [822, 297] width 462 height 242
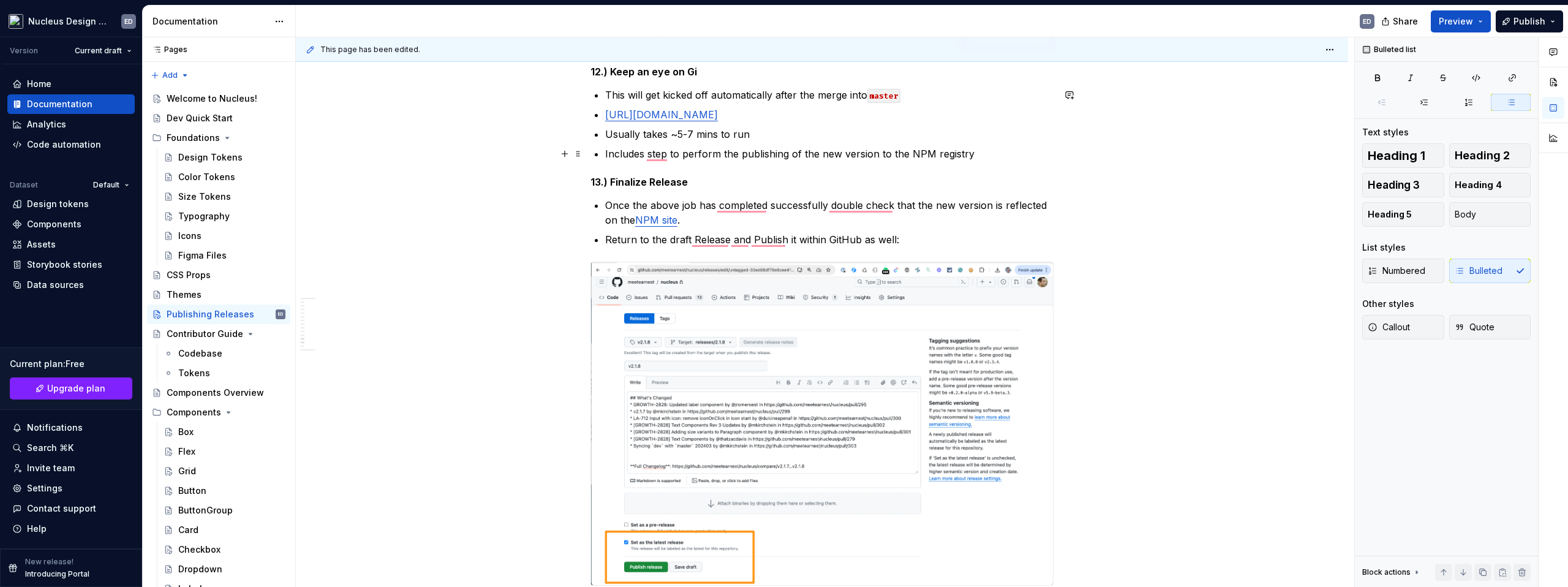
click at [1002, 156] on p "Includes step to perform the publishing of the new version to the NPM registry" at bounding box center [829, 153] width 448 height 15
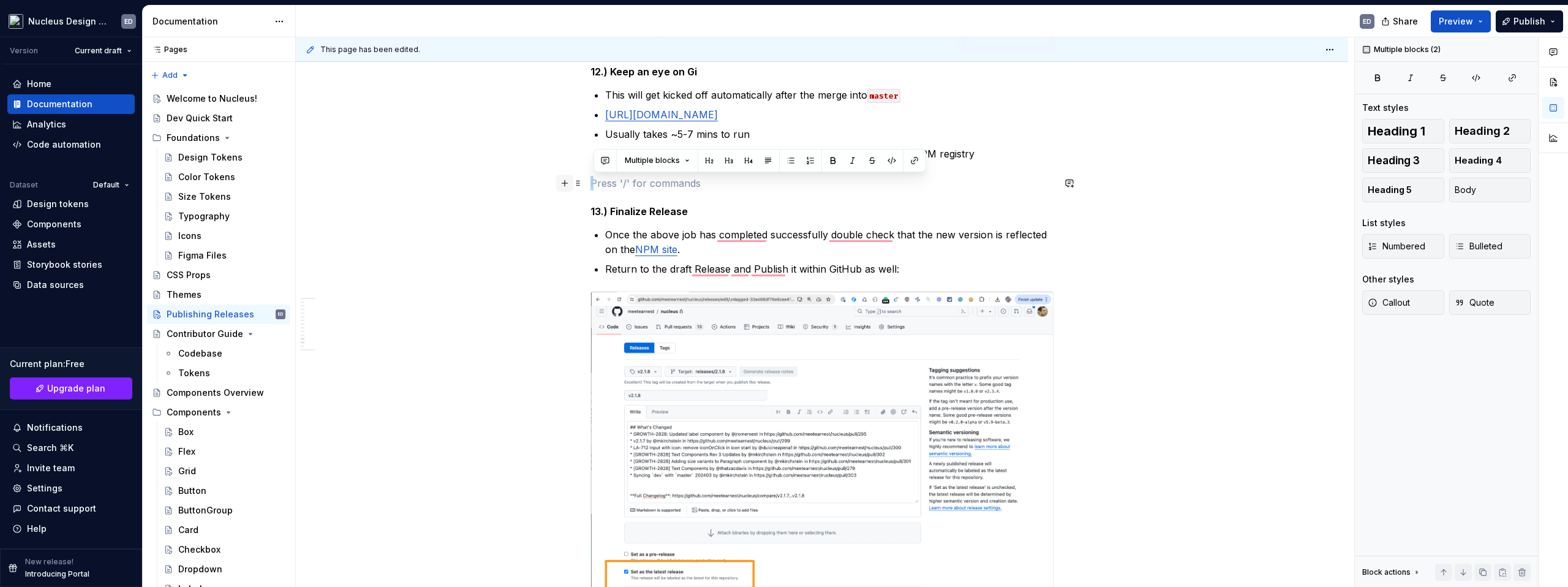
click at [571, 182] on button "button" at bounding box center [564, 183] width 17 height 17
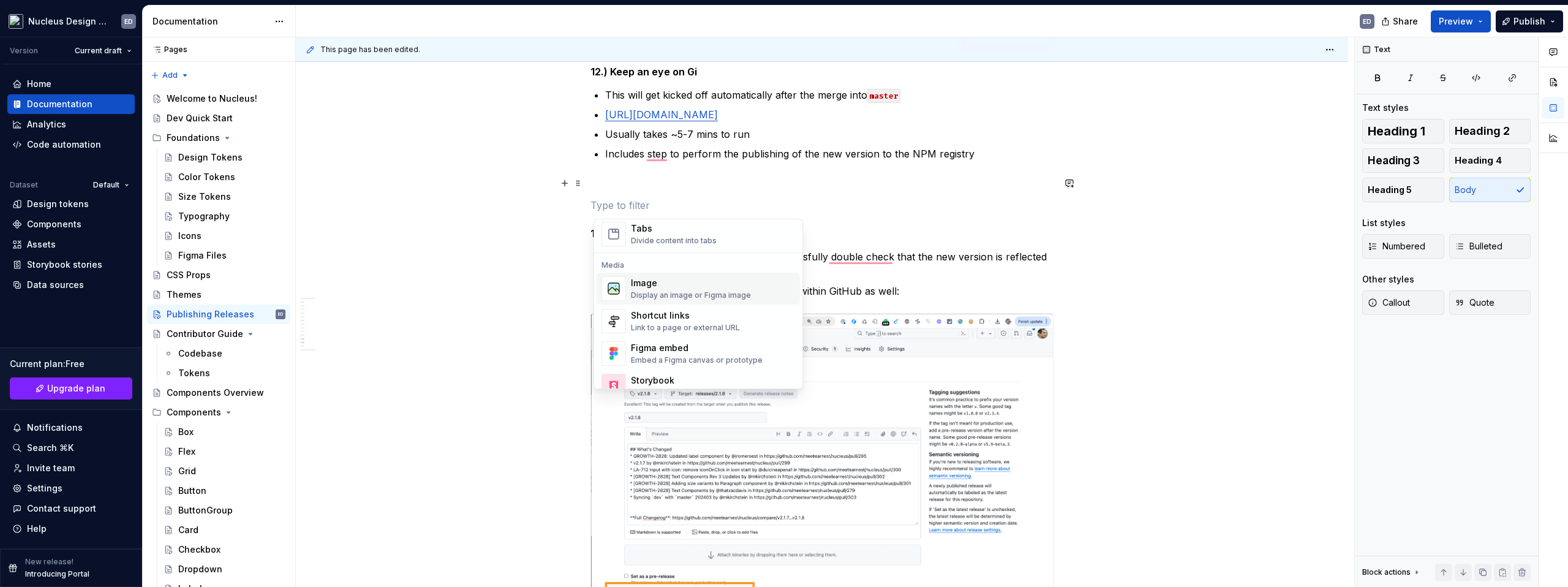
scroll to position [488, 0]
click at [703, 287] on div "Image" at bounding box center [691, 282] width 120 height 12
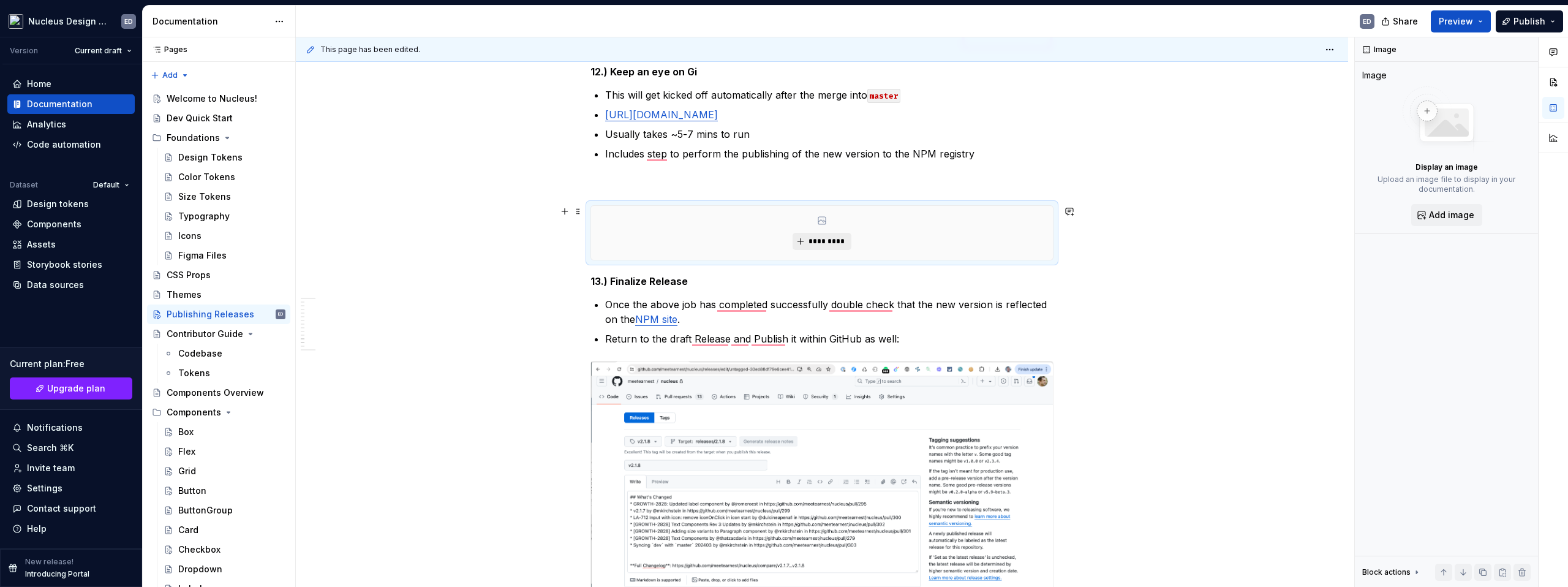
click at [841, 241] on span "*********" at bounding box center [827, 241] width 37 height 10
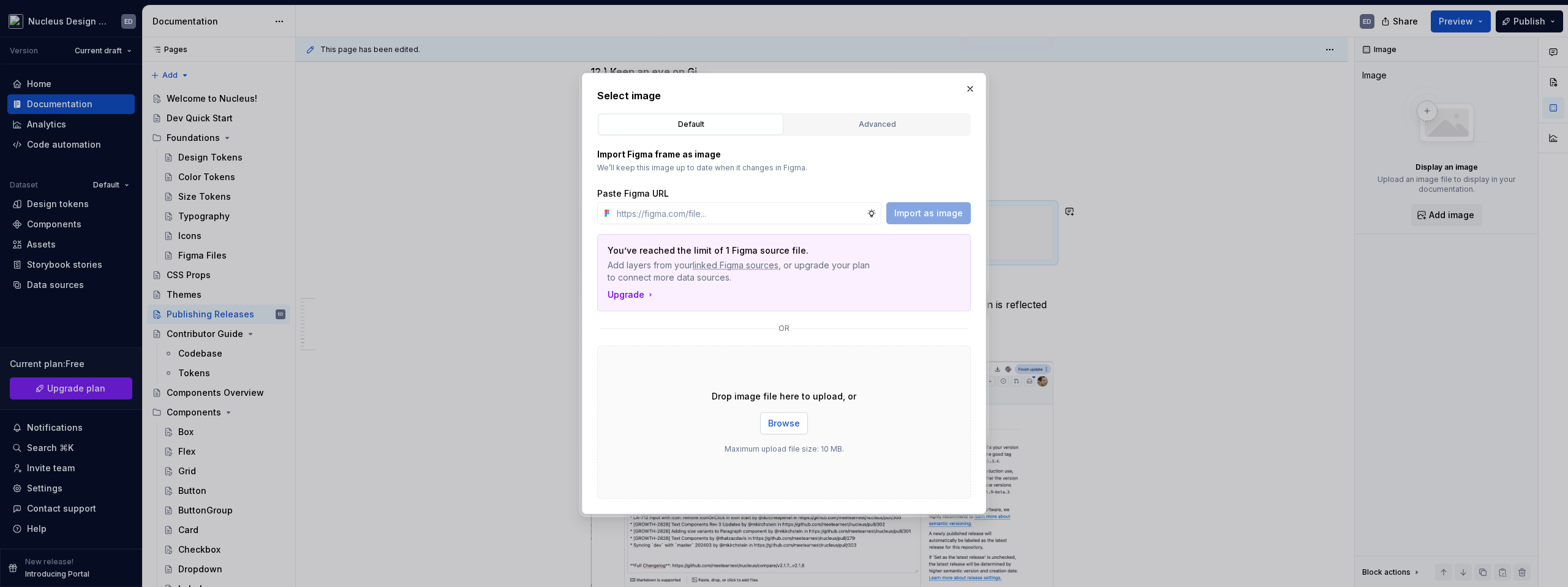
click at [798, 422] on span "Browse" at bounding box center [784, 423] width 32 height 12
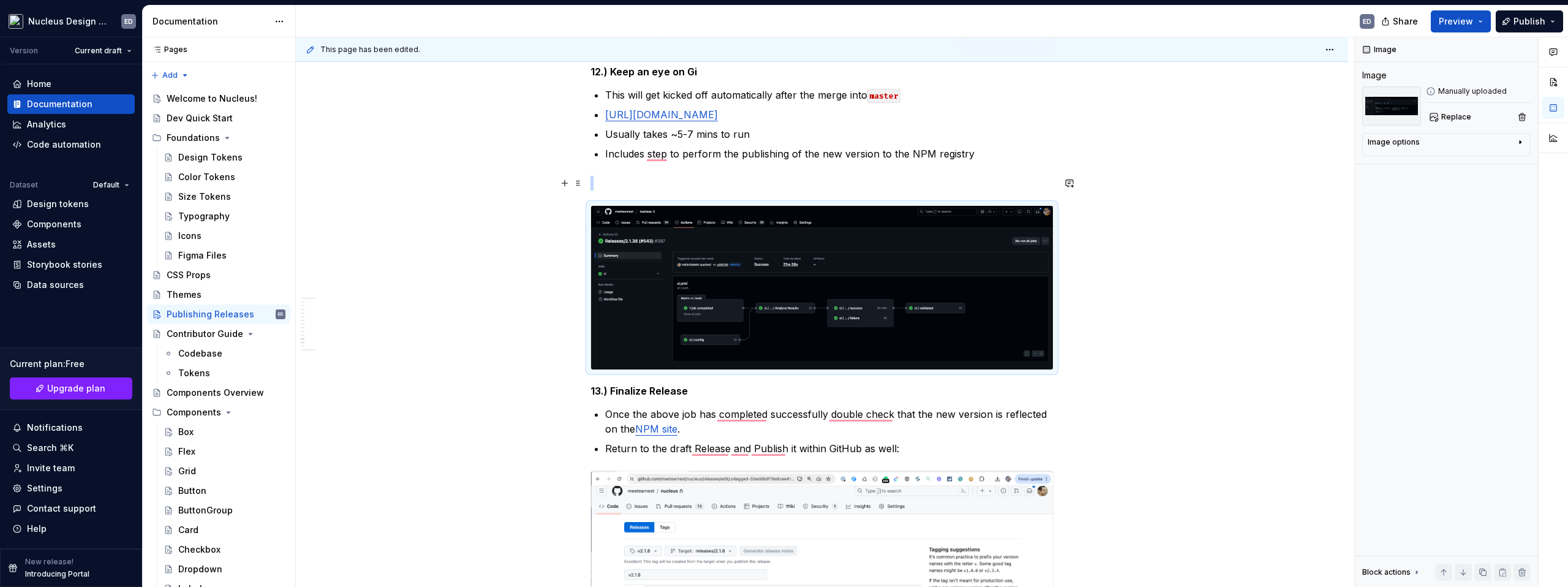
click at [712, 181] on p "To enrich screen reader interactions, please activate Accessibility in Grammarl…" at bounding box center [822, 183] width 463 height 15
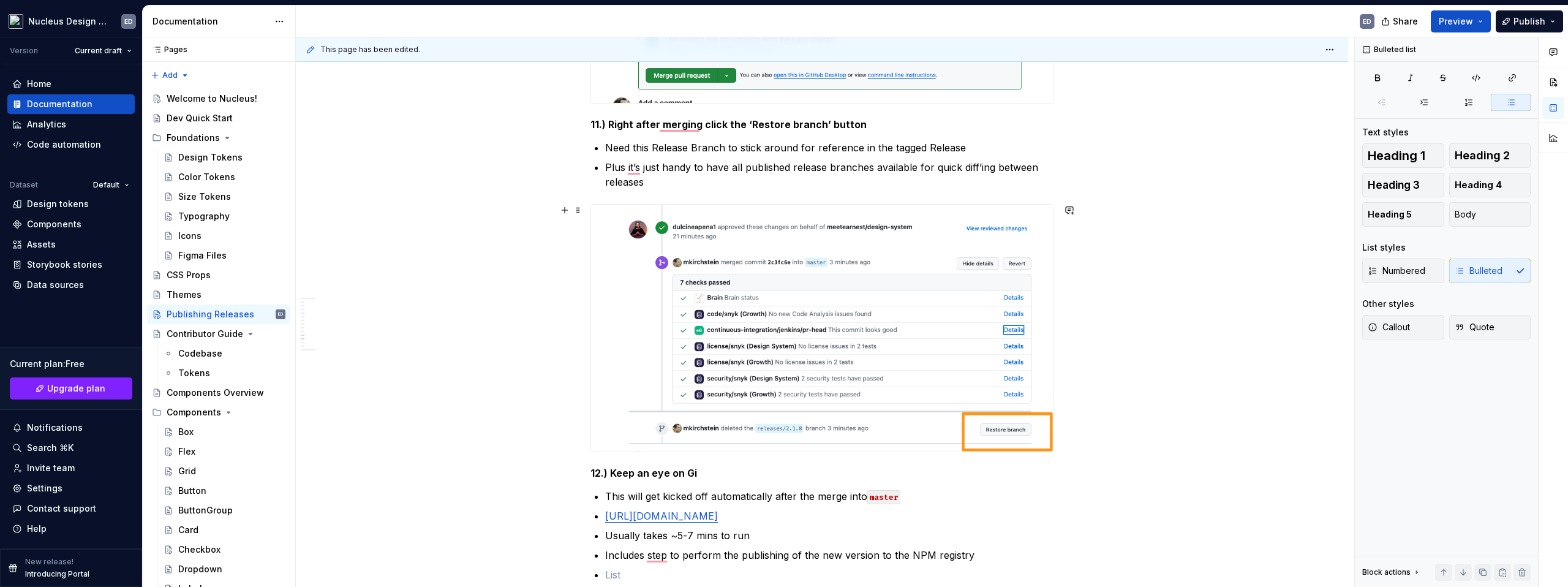
scroll to position [2892, 0]
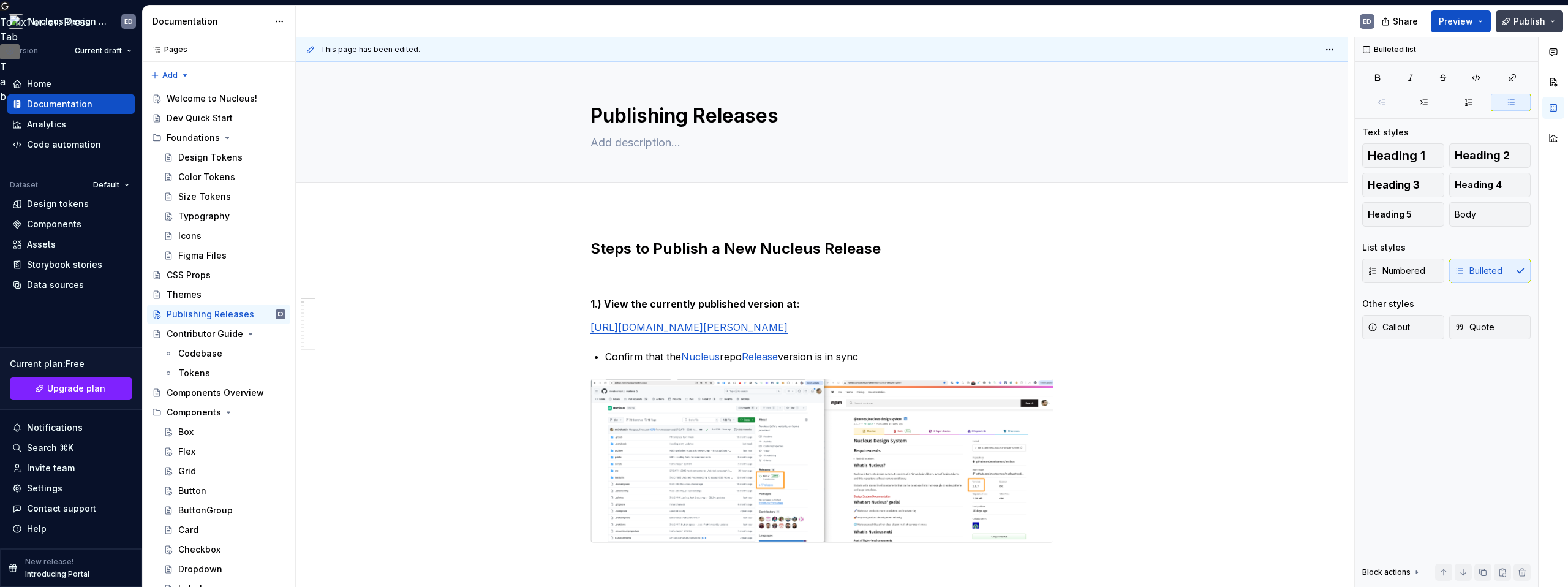
click at [1545, 22] on span "Publish" at bounding box center [1530, 21] width 32 height 12
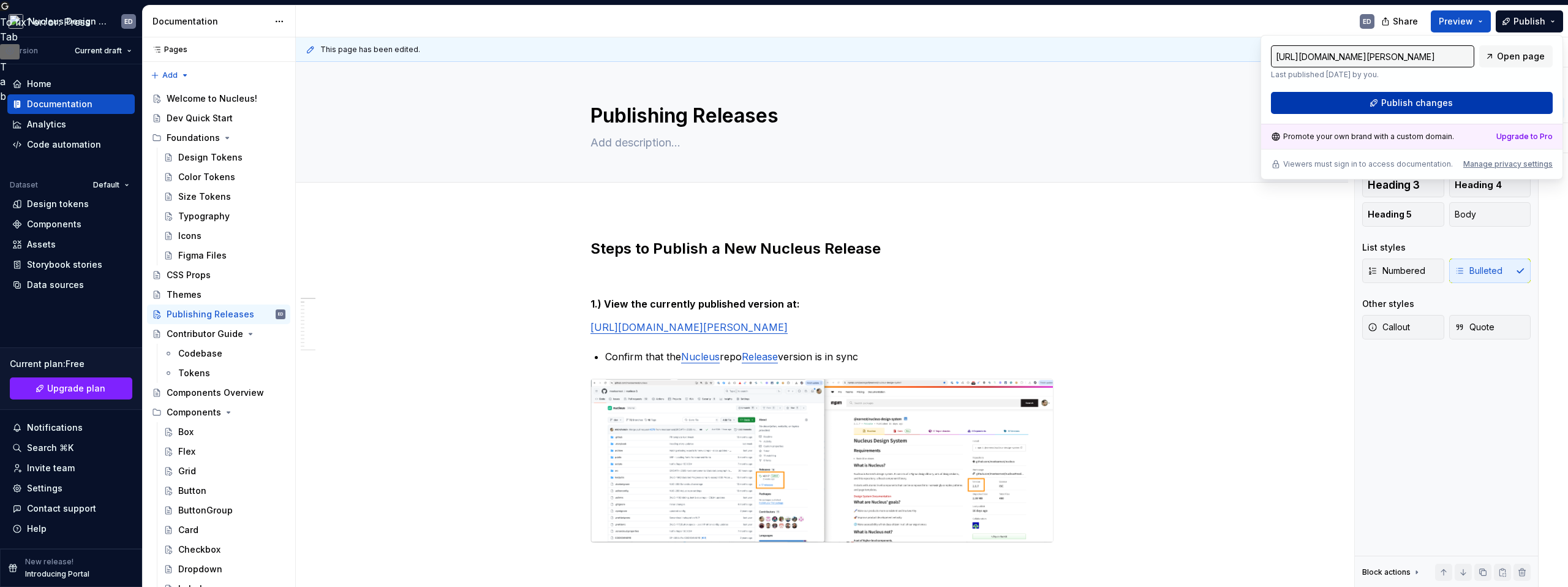
click at [1433, 105] on span "Publish changes" at bounding box center [1417, 103] width 72 height 12
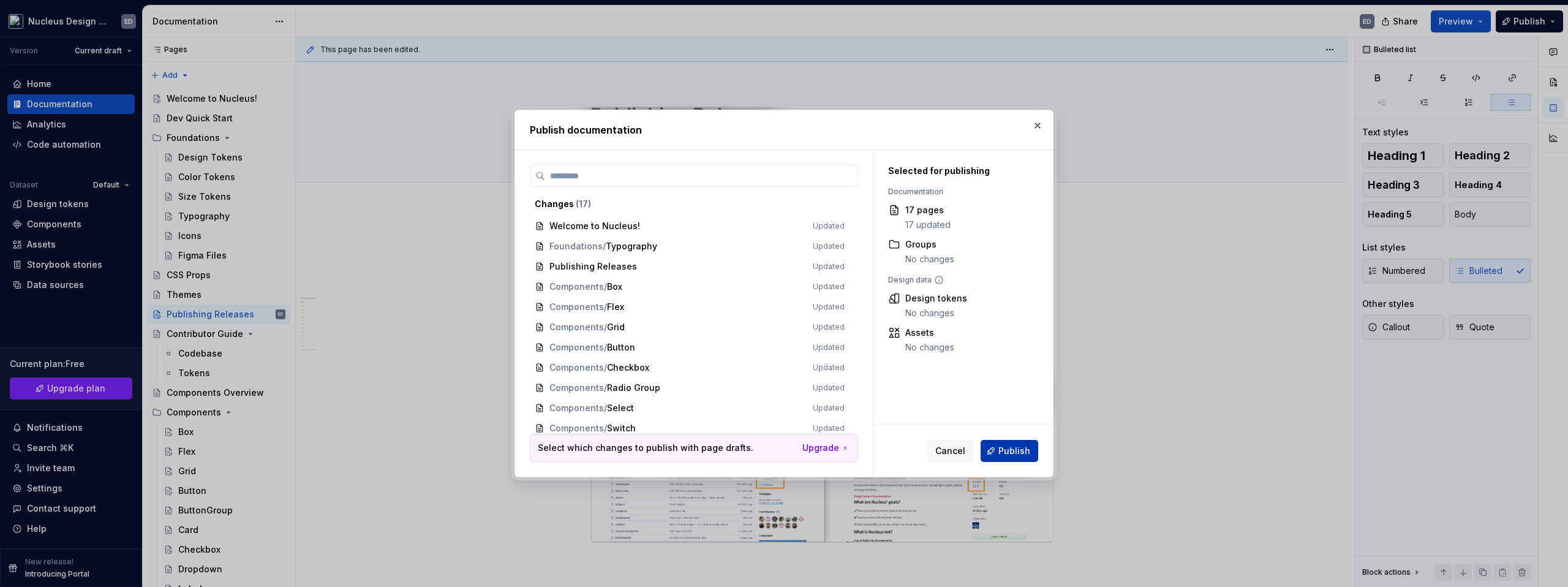
click at [1018, 455] on span "Publish" at bounding box center [1015, 450] width 32 height 12
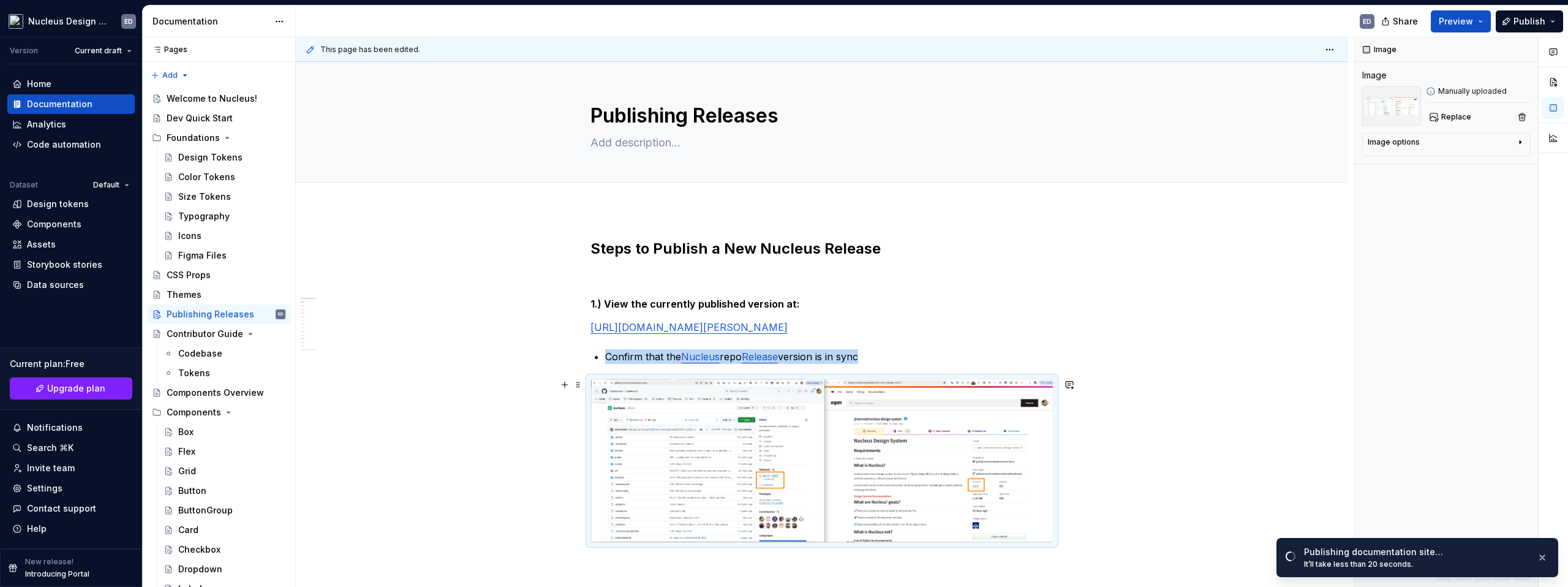
type textarea "*"
